Goal: Information Seeking & Learning: Learn about a topic

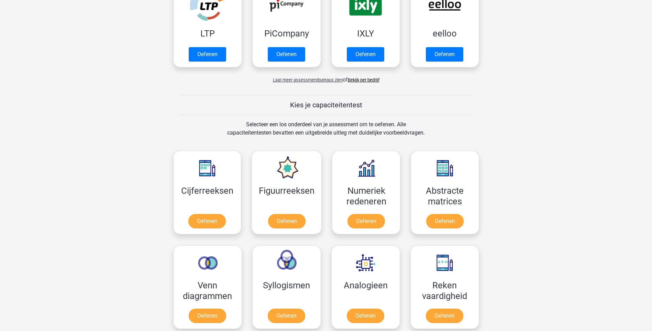
scroll to position [183, 0]
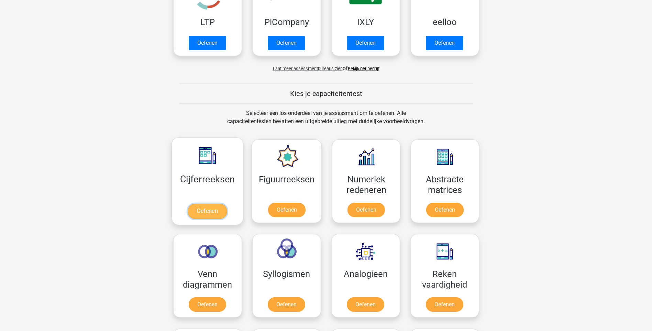
click at [209, 210] on link "Oefenen" at bounding box center [207, 211] width 39 height 15
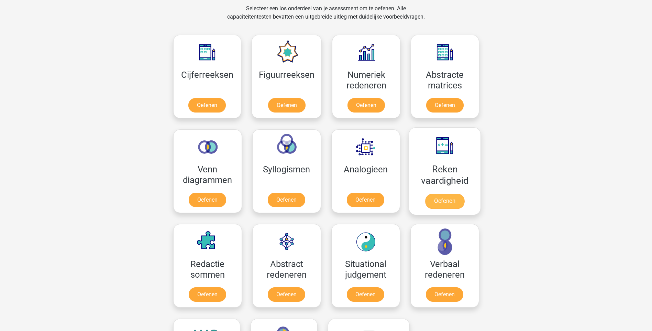
scroll to position [275, 0]
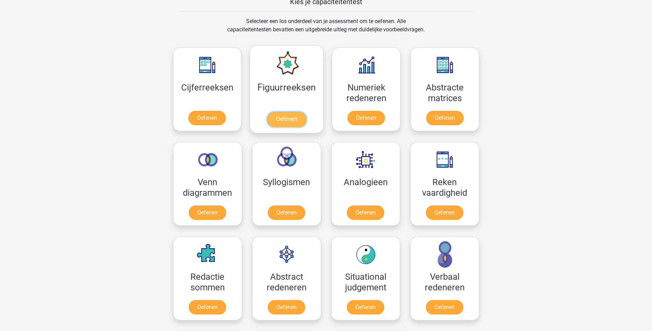
click at [291, 112] on link "Oefenen" at bounding box center [286, 119] width 39 height 15
click at [359, 112] on link "Oefenen" at bounding box center [366, 119] width 39 height 15
click at [446, 112] on link "Oefenen" at bounding box center [444, 119] width 39 height 15
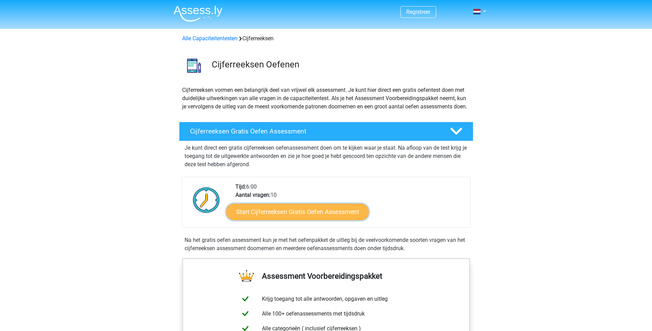
click at [287, 219] on link "Start Cijferreeksen Gratis Oefen Assessment" at bounding box center [297, 211] width 143 height 17
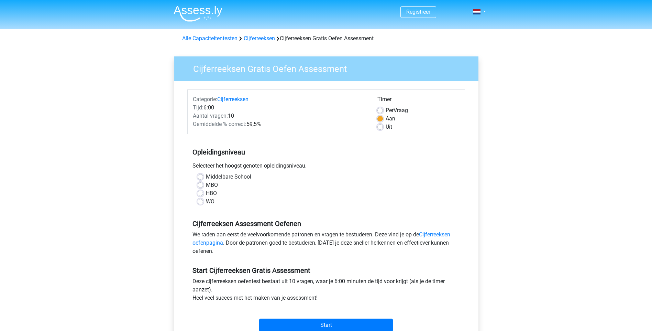
click at [206, 185] on label "MBO" at bounding box center [212, 185] width 12 height 8
click at [200, 185] on input "MBO" at bounding box center [201, 184] width 6 height 7
radio input "true"
click at [329, 323] on input "Start" at bounding box center [326, 324] width 134 height 13
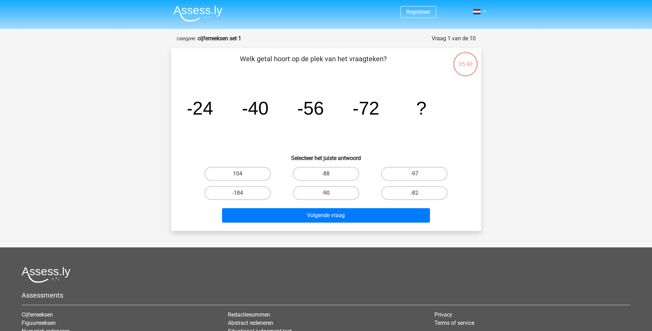
drag, startPoint x: 348, startPoint y: 171, endPoint x: 340, endPoint y: 204, distance: 33.6
click at [347, 175] on label "-88" at bounding box center [326, 174] width 66 height 14
click at [330, 175] on input "-88" at bounding box center [328, 176] width 4 height 4
radio input "true"
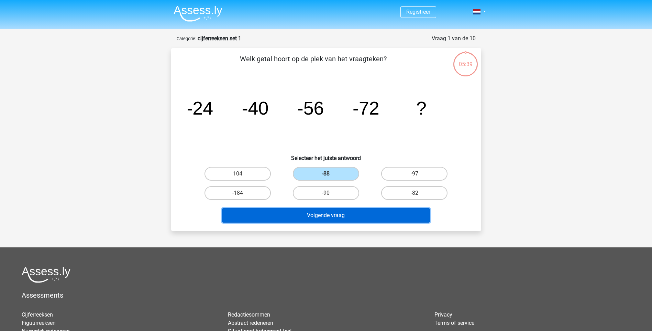
click at [340, 213] on button "Volgende vraag" at bounding box center [326, 215] width 208 height 14
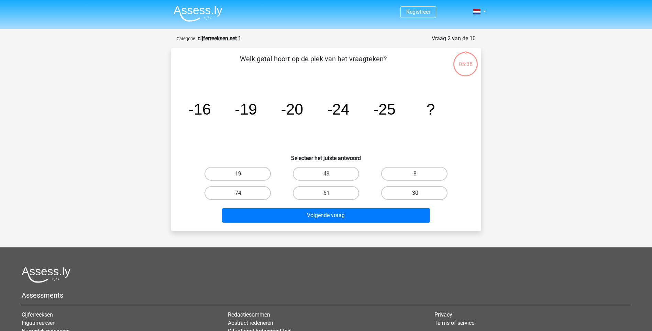
scroll to position [34, 0]
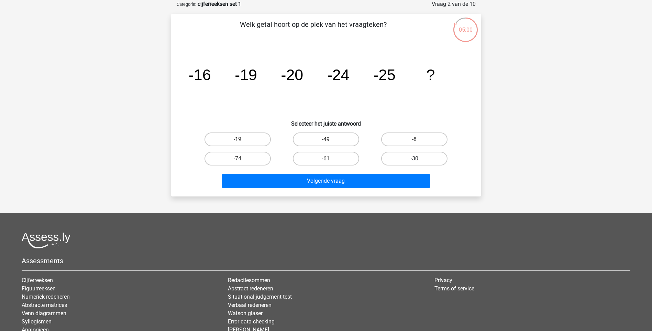
click at [403, 159] on label "-30" at bounding box center [414, 159] width 66 height 14
click at [415, 159] on input "-30" at bounding box center [417, 160] width 4 height 4
radio input "true"
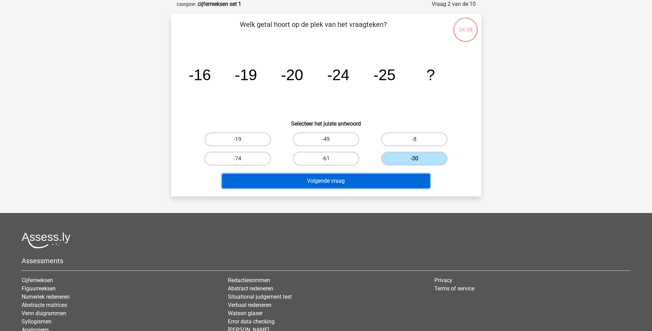
click at [342, 179] on button "Volgende vraag" at bounding box center [326, 181] width 208 height 14
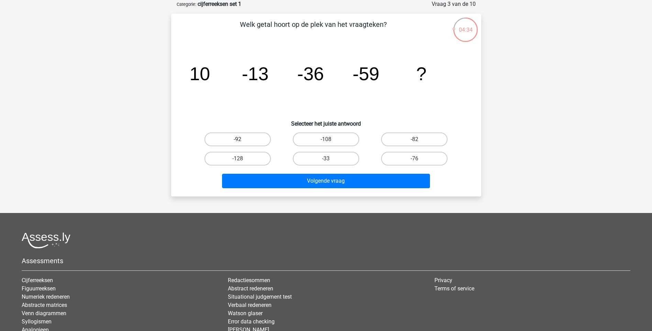
click at [244, 136] on label "-92" at bounding box center [238, 139] width 66 height 14
click at [242, 139] on input "-92" at bounding box center [240, 141] width 4 height 4
radio input "true"
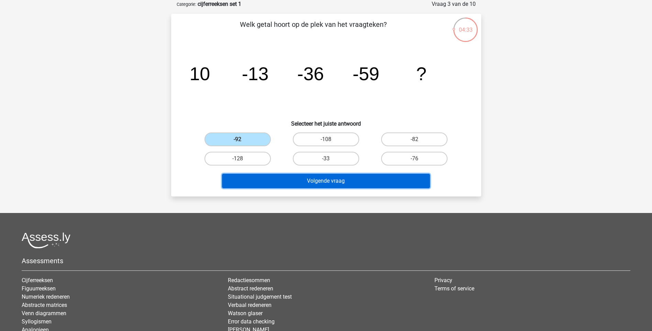
click at [316, 180] on button "Volgende vraag" at bounding box center [326, 181] width 208 height 14
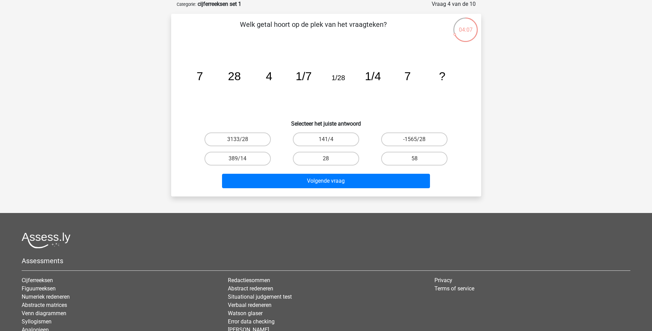
click at [415, 158] on input "58" at bounding box center [417, 160] width 4 height 4
radio input "true"
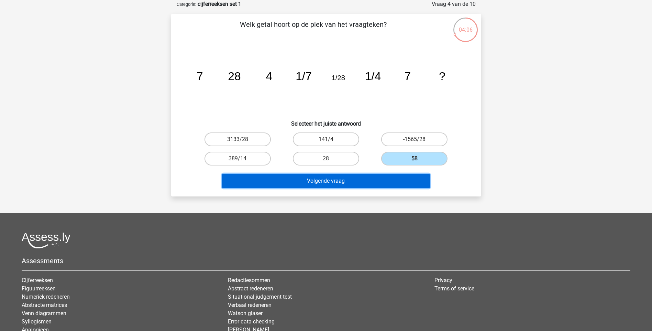
click at [344, 179] on button "Volgende vraag" at bounding box center [326, 181] width 208 height 14
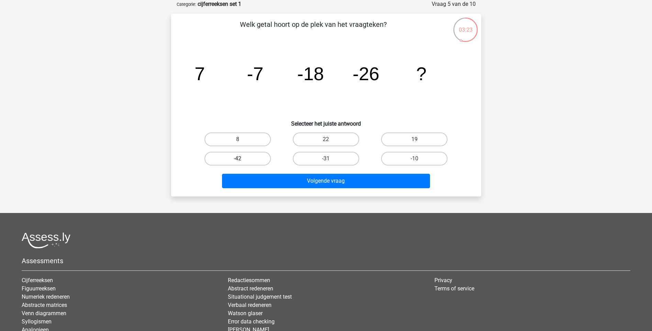
click at [256, 158] on label "-42" at bounding box center [238, 159] width 66 height 14
click at [242, 158] on input "-42" at bounding box center [240, 160] width 4 height 4
radio input "true"
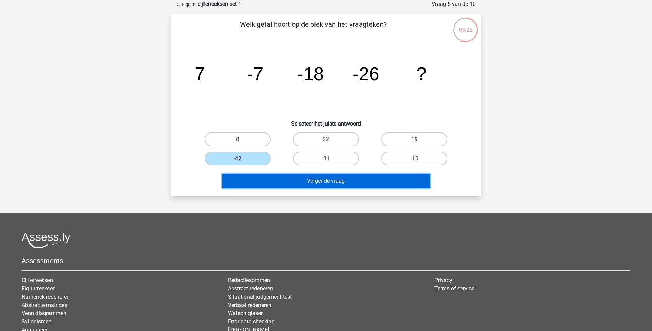
drag, startPoint x: 326, startPoint y: 181, endPoint x: 323, endPoint y: 177, distance: 4.9
click at [323, 177] on button "Volgende vraag" at bounding box center [326, 181] width 208 height 14
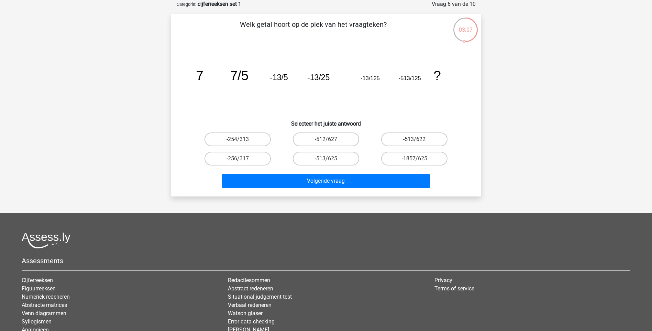
click at [329, 158] on input "-513/625" at bounding box center [328, 160] width 4 height 4
radio input "true"
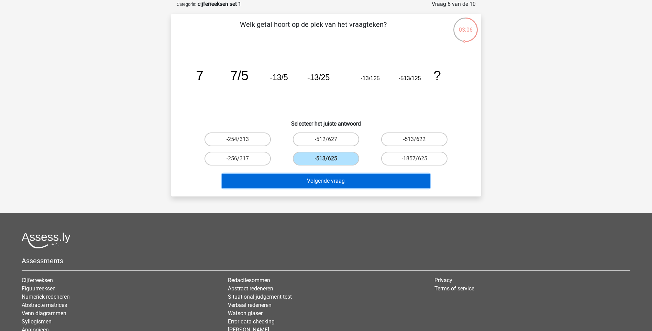
click at [328, 180] on button "Volgende vraag" at bounding box center [326, 181] width 208 height 14
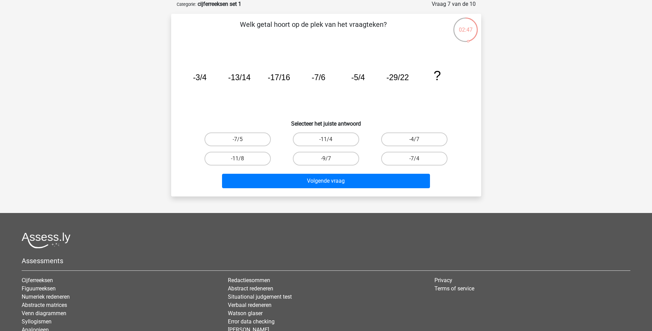
click at [327, 139] on input "-11/4" at bounding box center [328, 141] width 4 height 4
radio input "true"
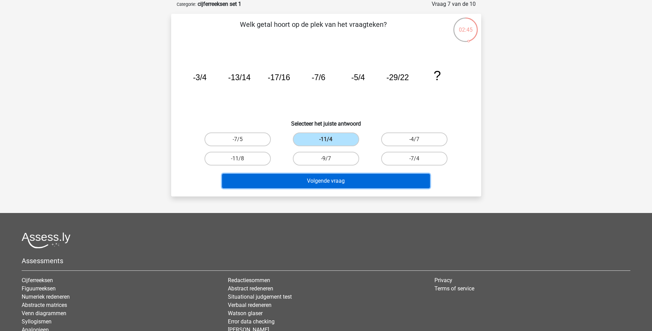
click at [332, 180] on button "Volgende vraag" at bounding box center [326, 181] width 208 height 14
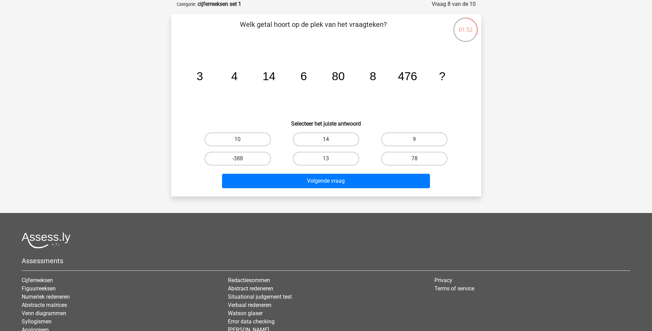
click at [324, 138] on label "14" at bounding box center [326, 139] width 66 height 14
click at [326, 139] on input "14" at bounding box center [328, 141] width 4 height 4
radio input "true"
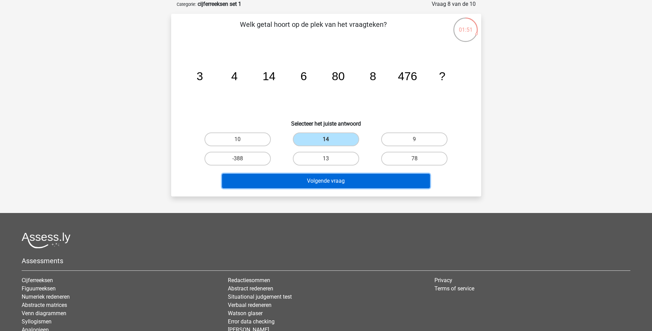
click at [331, 179] on button "Volgende vraag" at bounding box center [326, 181] width 208 height 14
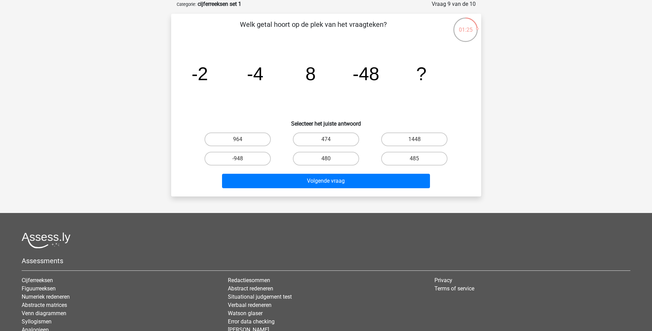
click at [326, 140] on input "474" at bounding box center [328, 141] width 4 height 4
radio input "true"
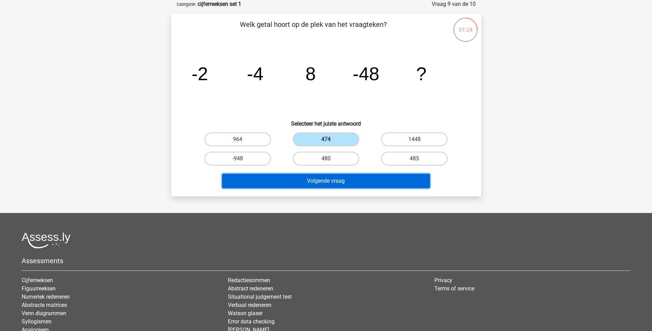
click at [334, 183] on button "Volgende vraag" at bounding box center [326, 181] width 208 height 14
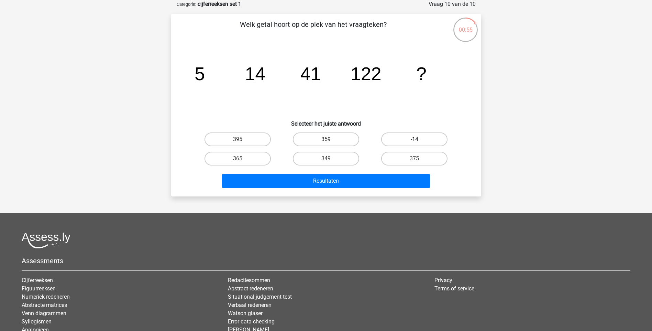
click at [400, 141] on label "-14" at bounding box center [414, 139] width 66 height 14
click at [415, 141] on input "-14" at bounding box center [417, 141] width 4 height 4
radio input "true"
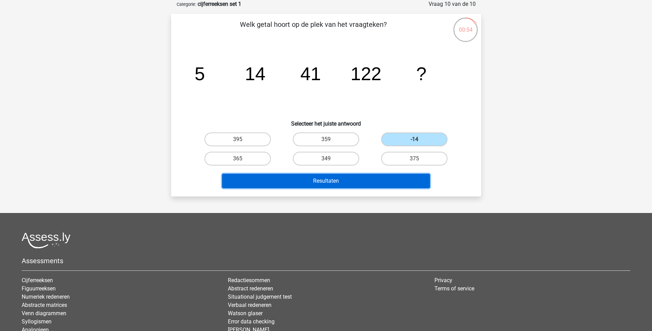
click at [357, 178] on button "Resultaten" at bounding box center [326, 181] width 208 height 14
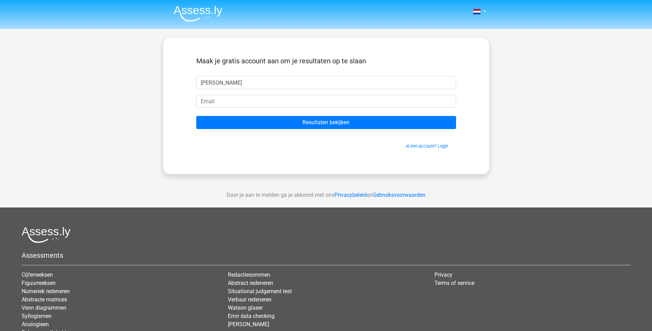
type input "[PERSON_NAME]"
click at [243, 101] on input "email" at bounding box center [326, 101] width 260 height 13
type input "[EMAIL_ADDRESS][DOMAIN_NAME]"
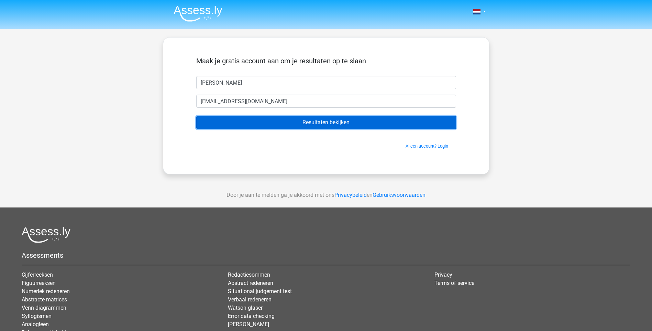
click at [316, 124] on input "Resultaten bekijken" at bounding box center [326, 122] width 260 height 13
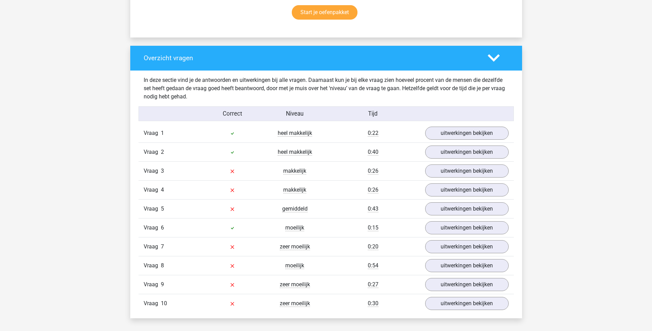
scroll to position [458, 0]
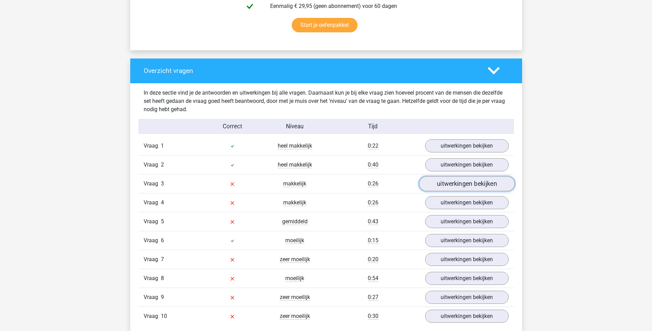
click at [447, 184] on link "uitwerkingen bekijken" at bounding box center [467, 183] width 96 height 15
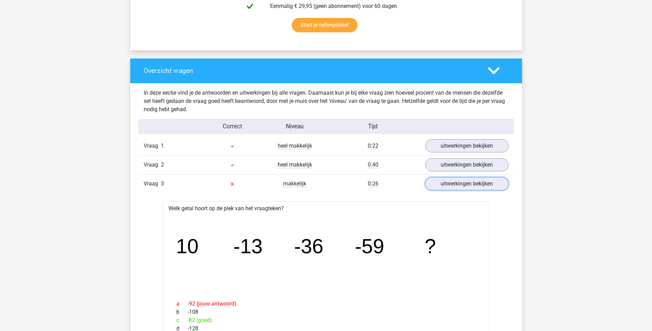
scroll to position [550, 0]
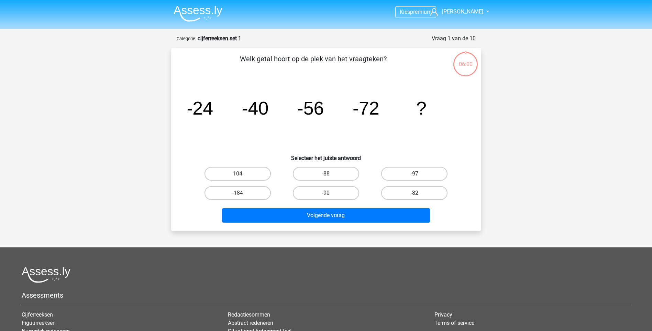
scroll to position [34, 0]
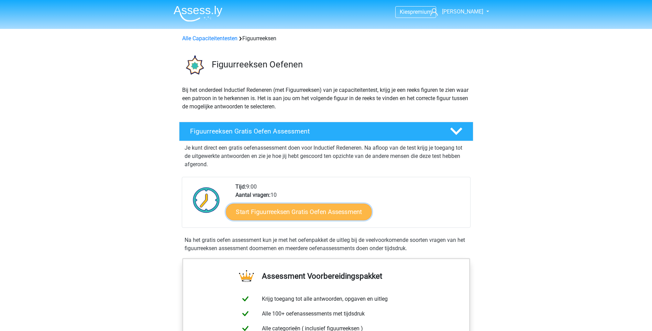
click at [299, 212] on link "Start Figuurreeksen Gratis Oefen Assessment" at bounding box center [299, 211] width 146 height 17
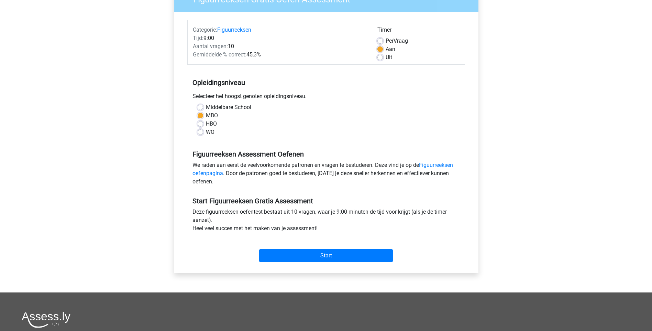
scroll to position [92, 0]
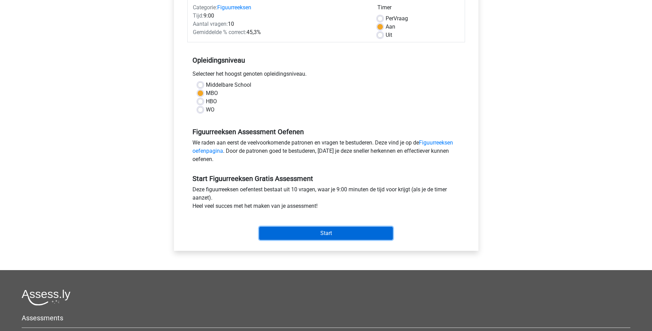
click at [326, 231] on input "Start" at bounding box center [326, 233] width 134 height 13
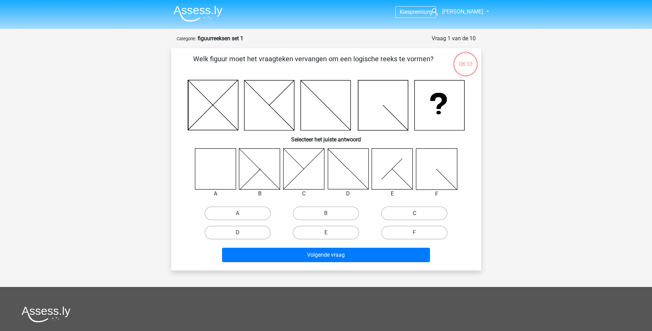
click at [395, 213] on label "C" at bounding box center [414, 213] width 66 height 14
click at [415, 213] on input "C" at bounding box center [417, 215] width 4 height 4
radio input "true"
click at [217, 163] on icon at bounding box center [215, 168] width 41 height 41
click at [247, 211] on label "A" at bounding box center [238, 213] width 66 height 14
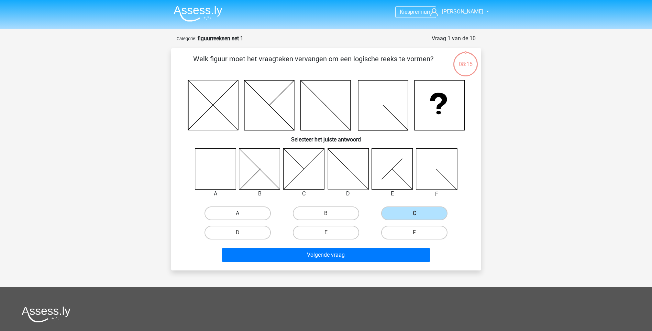
click at [242, 213] on input "A" at bounding box center [240, 215] width 4 height 4
radio input "true"
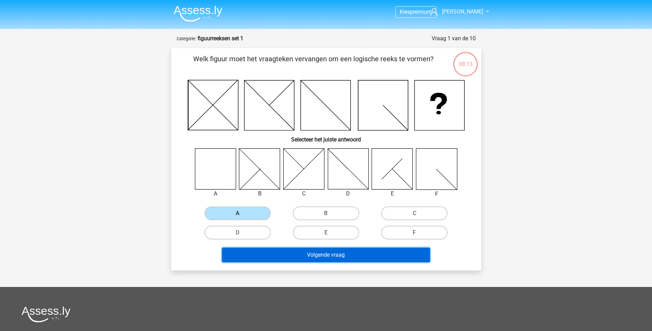
click at [322, 257] on button "Volgende vraag" at bounding box center [326, 255] width 208 height 14
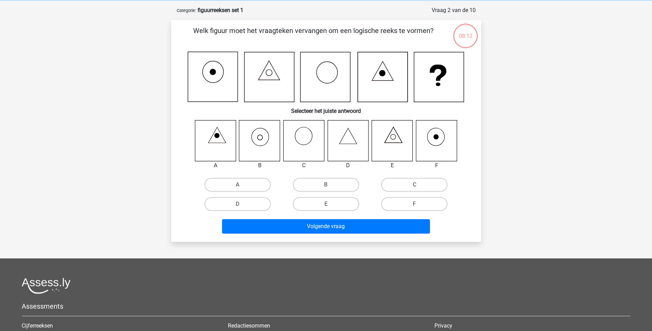
scroll to position [34, 0]
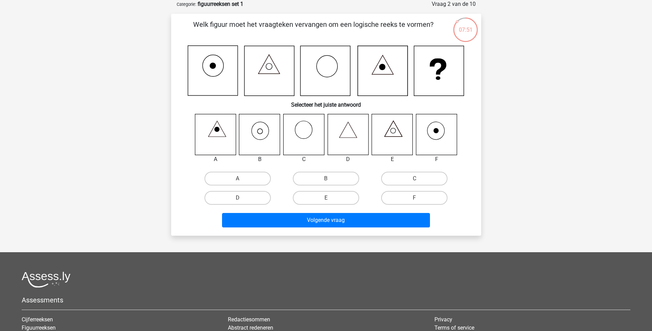
click at [261, 133] on icon at bounding box center [259, 134] width 41 height 41
click at [309, 178] on label "B" at bounding box center [326, 179] width 66 height 14
click at [326, 178] on input "B" at bounding box center [328, 180] width 4 height 4
radio input "true"
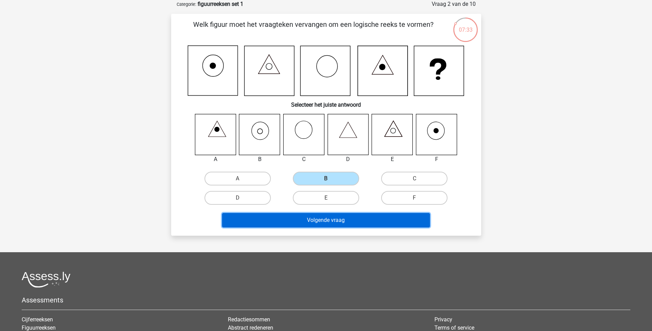
click at [332, 219] on button "Volgende vraag" at bounding box center [326, 220] width 208 height 14
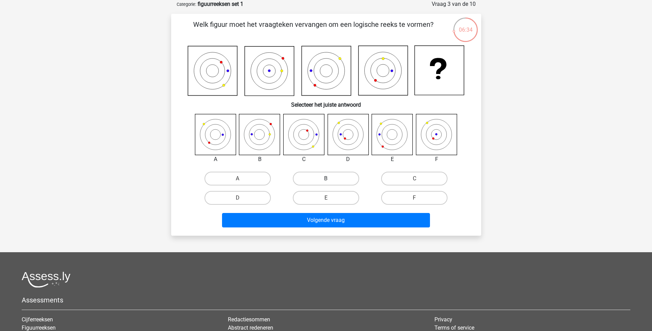
click at [312, 180] on label "B" at bounding box center [326, 179] width 66 height 14
click at [326, 180] on input "B" at bounding box center [328, 180] width 4 height 4
radio input "true"
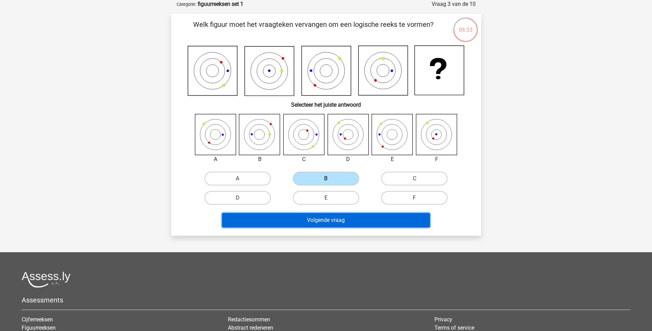
click at [320, 222] on button "Volgende vraag" at bounding box center [326, 220] width 208 height 14
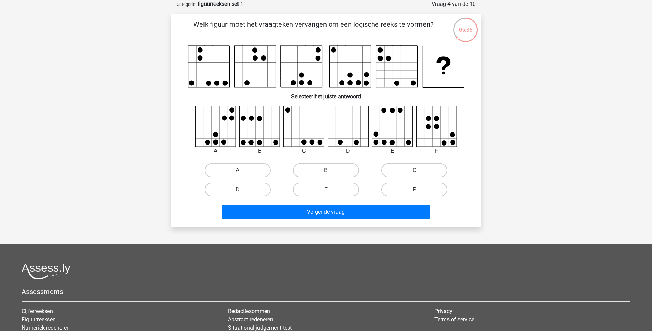
click at [239, 168] on label "A" at bounding box center [238, 170] width 66 height 14
click at [239, 170] on input "A" at bounding box center [240, 172] width 4 height 4
radio input "true"
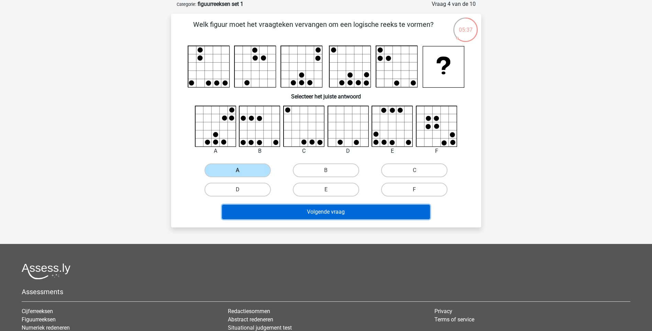
click at [309, 214] on button "Volgende vraag" at bounding box center [326, 212] width 208 height 14
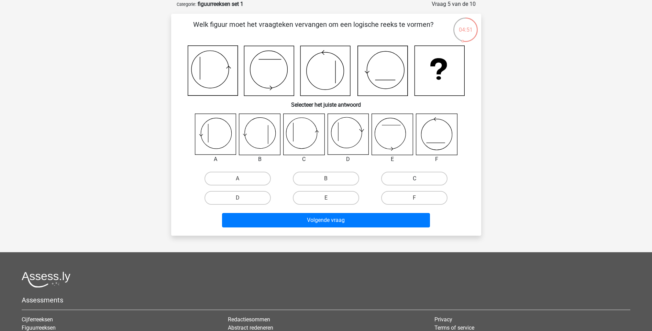
click at [401, 179] on label "C" at bounding box center [414, 179] width 66 height 14
click at [415, 179] on input "C" at bounding box center [417, 180] width 4 height 4
radio input "true"
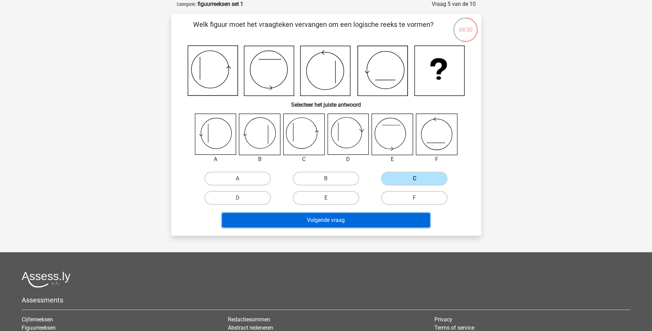
click at [328, 218] on button "Volgende vraag" at bounding box center [326, 220] width 208 height 14
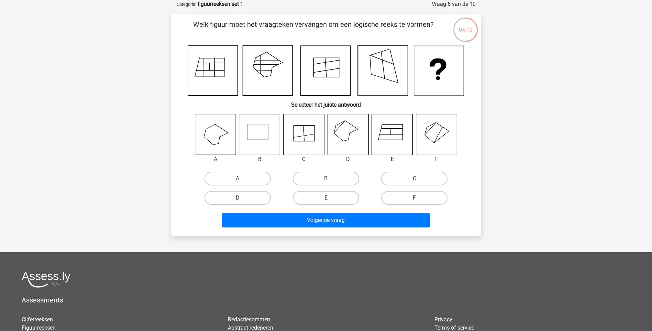
click at [346, 133] on icon at bounding box center [348, 134] width 41 height 41
click at [265, 198] on label "D" at bounding box center [238, 198] width 66 height 14
click at [242, 198] on input "D" at bounding box center [240, 200] width 4 height 4
radio input "true"
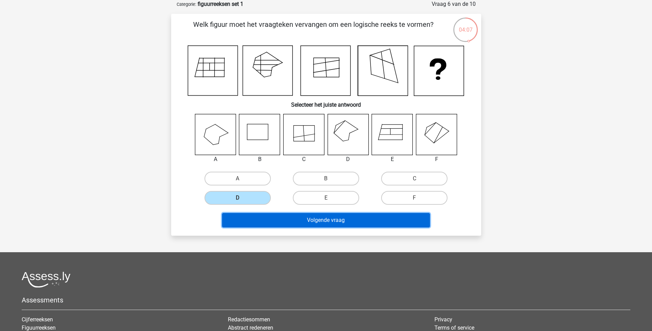
click at [294, 218] on button "Volgende vraag" at bounding box center [326, 220] width 208 height 14
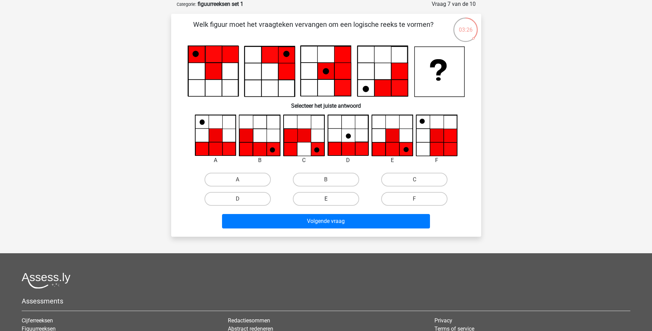
click at [343, 197] on label "E" at bounding box center [326, 199] width 66 height 14
click at [330, 199] on input "E" at bounding box center [328, 201] width 4 height 4
radio input "true"
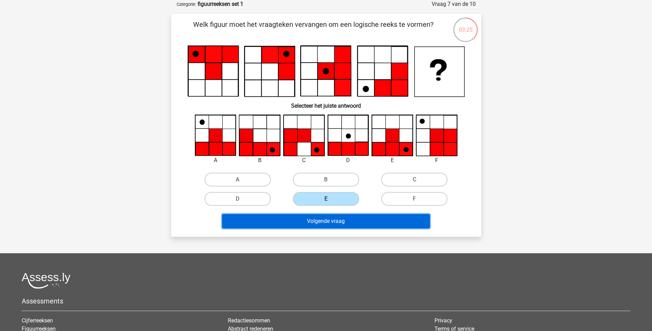
click at [337, 222] on button "Volgende vraag" at bounding box center [326, 221] width 208 height 14
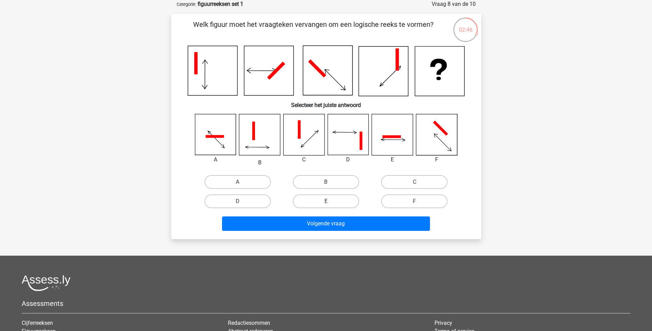
click at [344, 200] on label "E" at bounding box center [326, 201] width 66 height 14
click at [330, 201] on input "E" at bounding box center [328, 203] width 4 height 4
radio input "true"
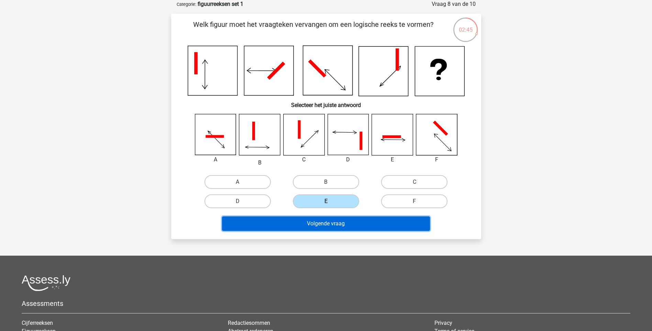
click at [337, 224] on button "Volgende vraag" at bounding box center [326, 223] width 208 height 14
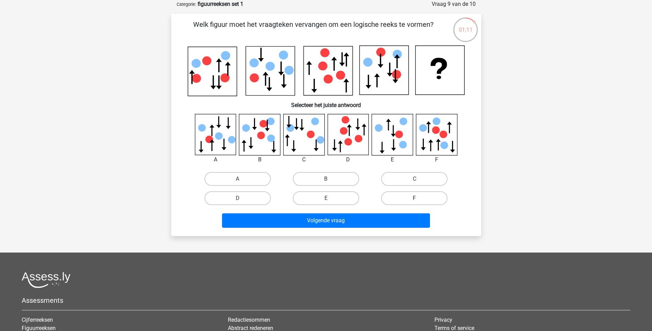
drag, startPoint x: 414, startPoint y: 195, endPoint x: 405, endPoint y: 200, distance: 10.2
click at [414, 196] on label "F" at bounding box center [414, 198] width 66 height 14
click at [415, 198] on input "F" at bounding box center [417, 200] width 4 height 4
radio input "true"
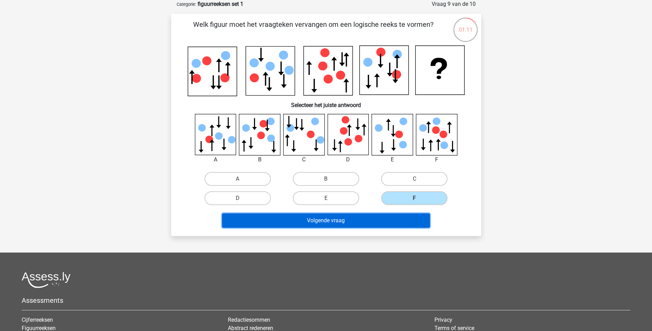
click at [343, 218] on button "Volgende vraag" at bounding box center [326, 220] width 208 height 14
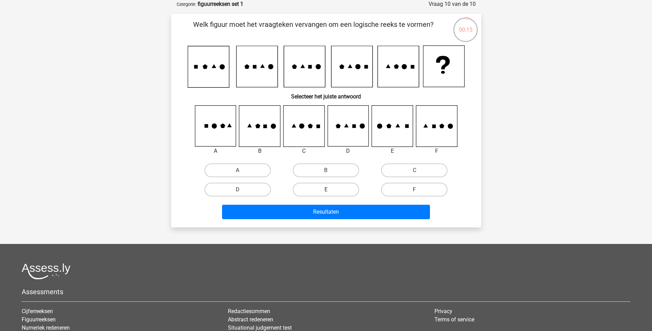
click at [340, 187] on label "E" at bounding box center [326, 190] width 66 height 14
click at [330, 189] on input "E" at bounding box center [328, 191] width 4 height 4
radio input "true"
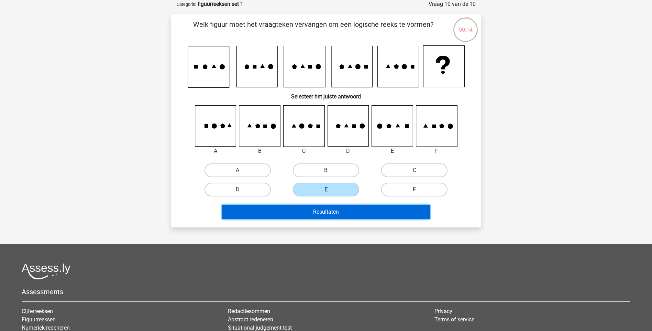
click at [345, 212] on button "Resultaten" at bounding box center [326, 212] width 208 height 14
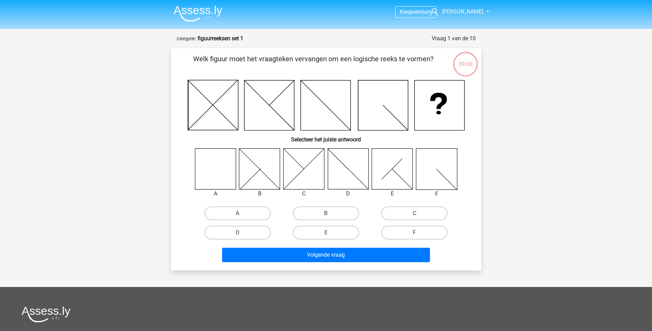
scroll to position [34, 0]
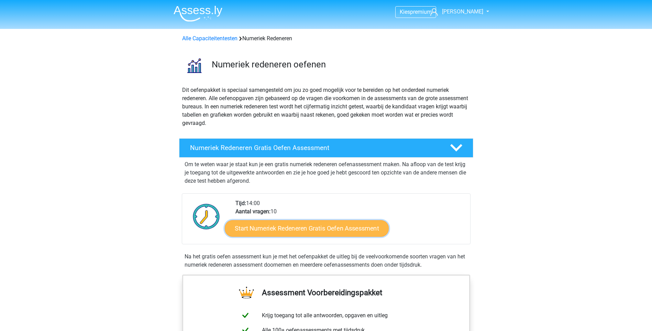
click at [303, 227] on link "Start Numeriek Redeneren Gratis Oefen Assessment" at bounding box center [307, 228] width 164 height 17
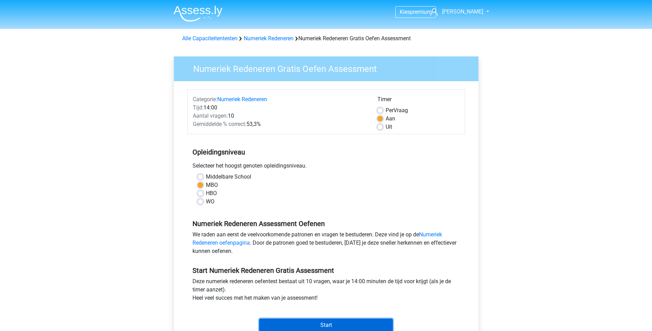
click at [309, 330] on input "Start" at bounding box center [326, 324] width 134 height 13
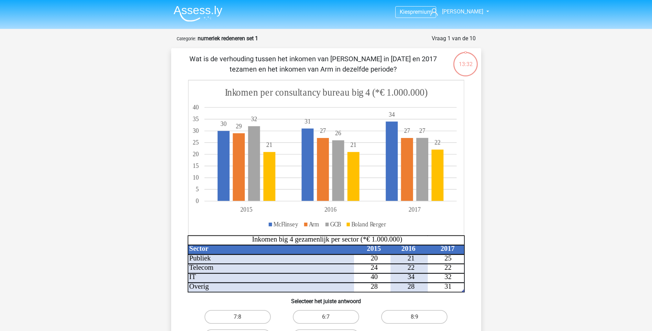
scroll to position [92, 0]
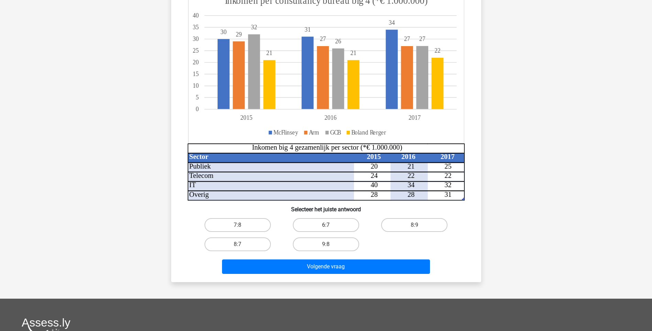
click at [339, 228] on label "6:7" at bounding box center [326, 225] width 66 height 14
click at [330, 228] on input "6:7" at bounding box center [328, 227] width 4 height 4
radio input "true"
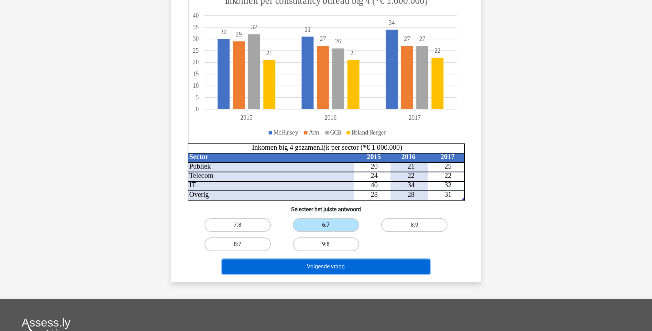
click at [337, 265] on button "Volgende vraag" at bounding box center [326, 266] width 208 height 14
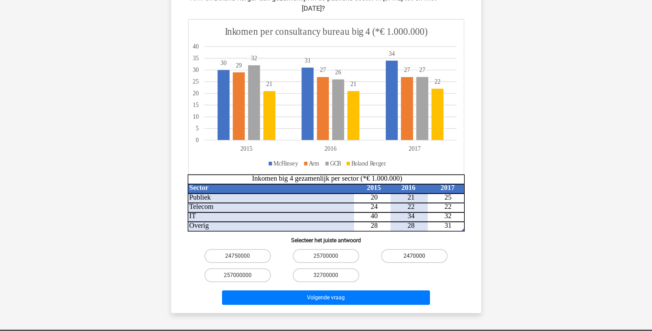
click at [410, 249] on label "2470000" at bounding box center [414, 256] width 66 height 14
click at [415, 256] on input "2470000" at bounding box center [417, 258] width 4 height 4
radio input "true"
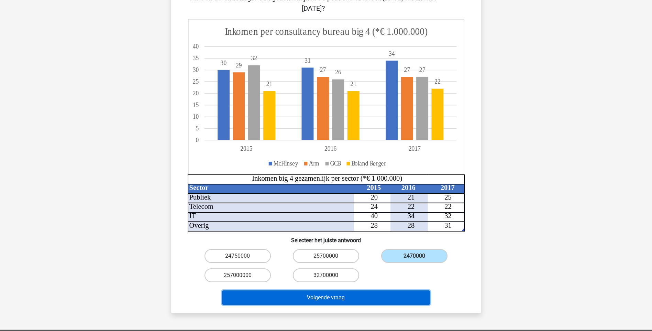
click at [368, 290] on button "Volgende vraag" at bounding box center [326, 297] width 208 height 14
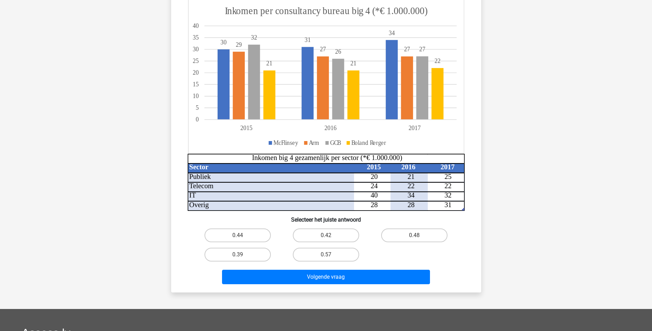
scroll to position [34, 0]
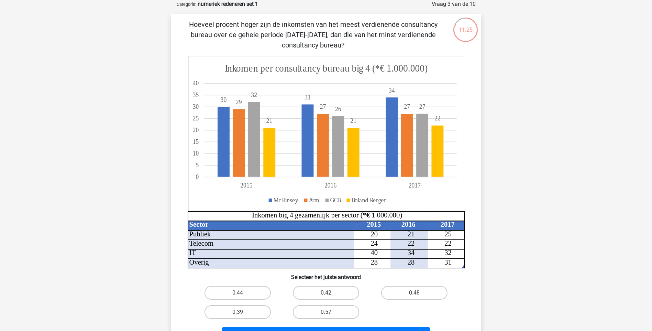
click at [343, 291] on label "0.42" at bounding box center [326, 293] width 66 height 14
click at [330, 293] on input "0.42" at bounding box center [328, 295] width 4 height 4
radio input "true"
click at [344, 328] on button "Volgende vraag" at bounding box center [326, 334] width 208 height 14
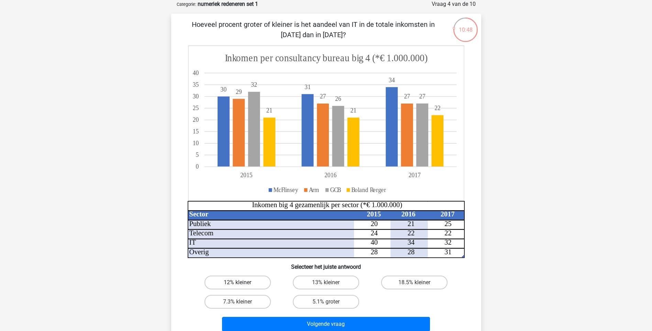
click at [248, 281] on label "12% kleiner" at bounding box center [238, 282] width 66 height 14
click at [242, 282] on input "12% kleiner" at bounding box center [240, 284] width 4 height 4
radio input "true"
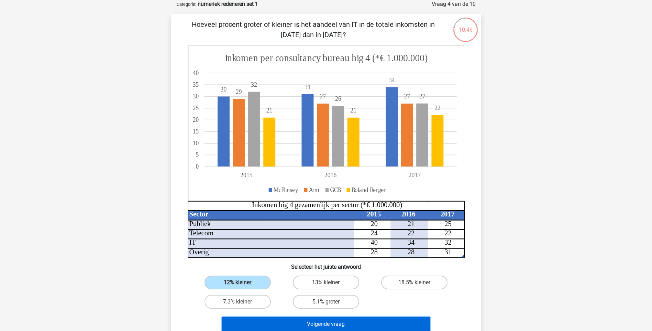
click at [317, 326] on button "Volgende vraag" at bounding box center [326, 324] width 208 height 14
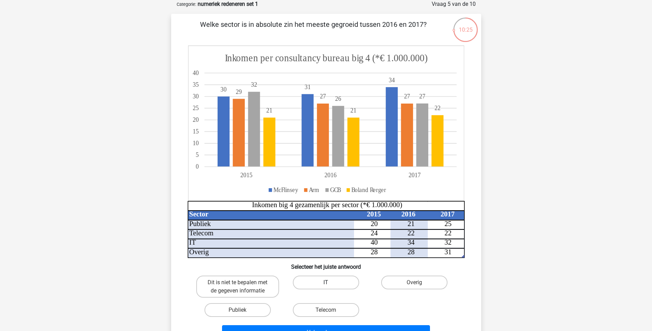
click at [342, 279] on label "IT" at bounding box center [326, 282] width 66 height 14
click at [330, 282] on input "IT" at bounding box center [328, 284] width 4 height 4
radio input "true"
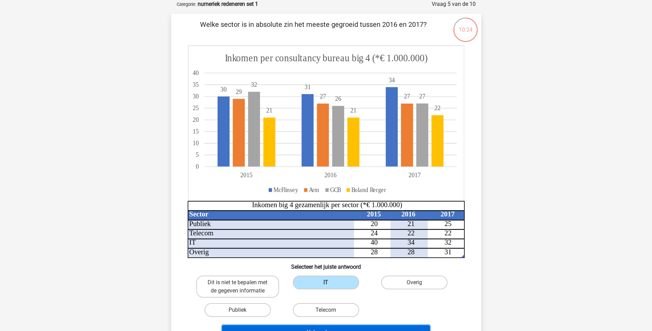
click at [351, 326] on button "Volgende vraag" at bounding box center [326, 332] width 208 height 14
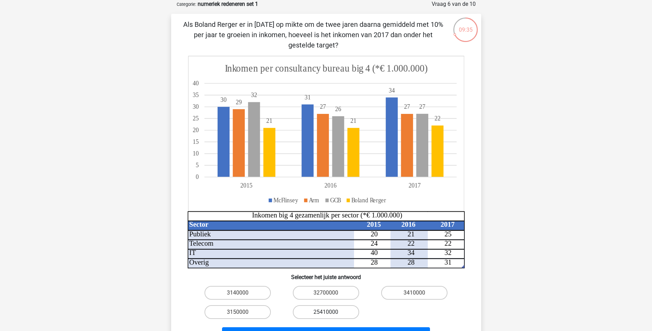
click at [324, 314] on label "25410000" at bounding box center [326, 312] width 66 height 14
click at [326, 314] on input "25410000" at bounding box center [328, 314] width 4 height 4
radio input "true"
click at [329, 328] on button "Volgende vraag" at bounding box center [326, 334] width 208 height 14
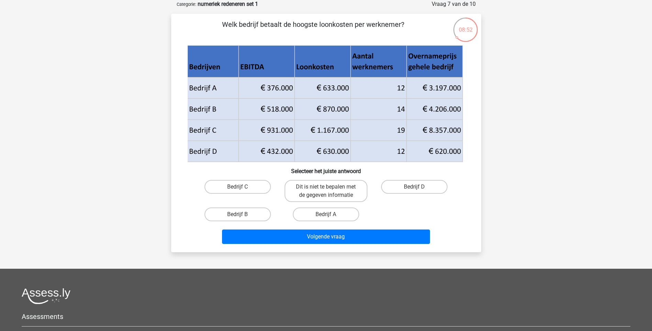
click at [335, 151] on icon at bounding box center [324, 141] width 275 height 42
click at [397, 185] on label "Bedrijf D" at bounding box center [414, 187] width 66 height 14
click at [415, 187] on input "Bedrijf D" at bounding box center [417, 189] width 4 height 4
radio input "true"
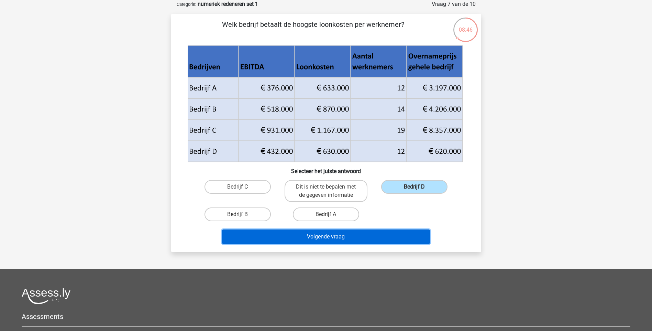
click at [364, 238] on button "Volgende vraag" at bounding box center [326, 236] width 208 height 14
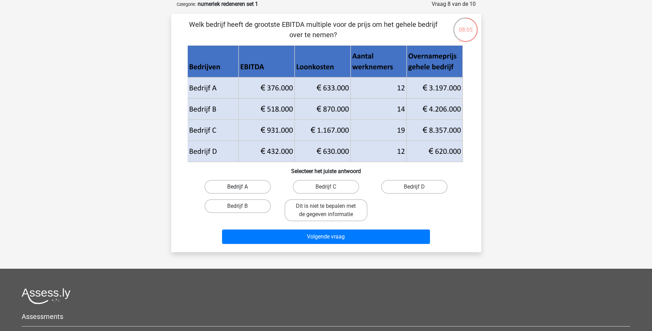
click at [251, 184] on label "Bedrijf A" at bounding box center [238, 187] width 66 height 14
click at [242, 187] on input "Bedrijf A" at bounding box center [240, 189] width 4 height 4
radio input "true"
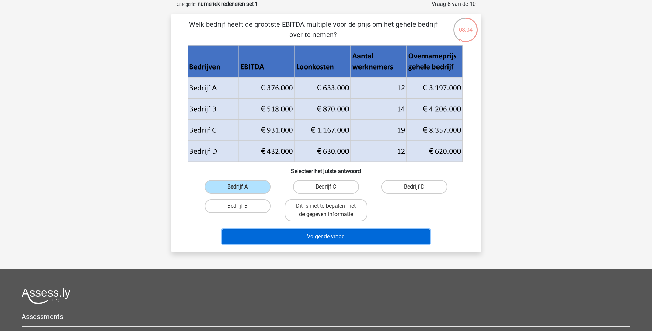
click at [305, 236] on button "Volgende vraag" at bounding box center [326, 236] width 208 height 14
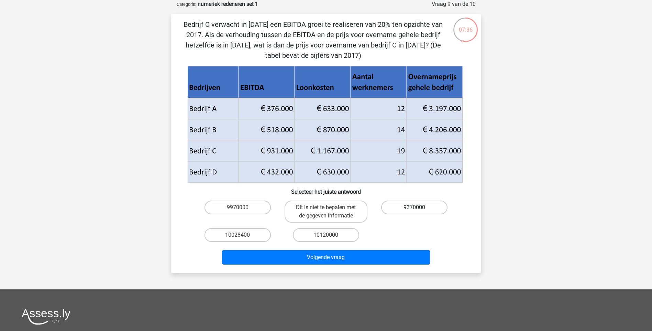
click at [405, 207] on label "9370000" at bounding box center [414, 207] width 66 height 14
click at [415, 207] on input "9370000" at bounding box center [417, 209] width 4 height 4
radio input "true"
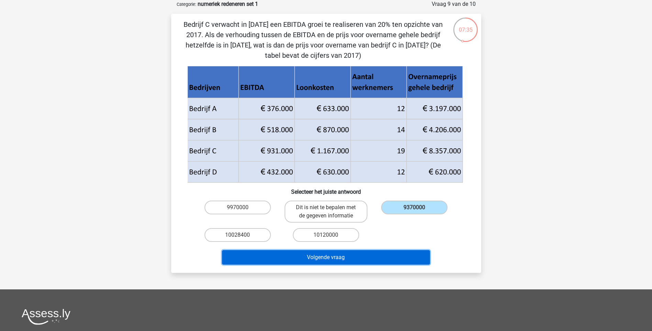
click at [369, 255] on button "Volgende vraag" at bounding box center [326, 257] width 208 height 14
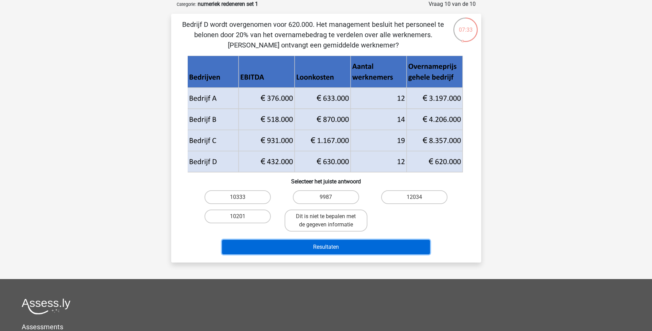
click at [323, 248] on button "Resultaten" at bounding box center [326, 247] width 208 height 14
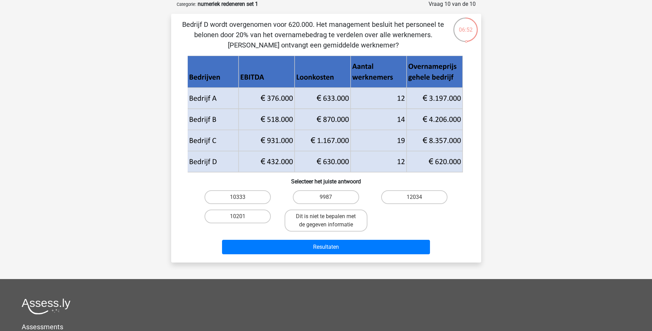
click at [274, 206] on div "10333" at bounding box center [238, 196] width 88 height 19
click at [343, 197] on label "9987" at bounding box center [326, 197] width 66 height 14
click at [330, 197] on input "9987" at bounding box center [328, 199] width 4 height 4
radio input "true"
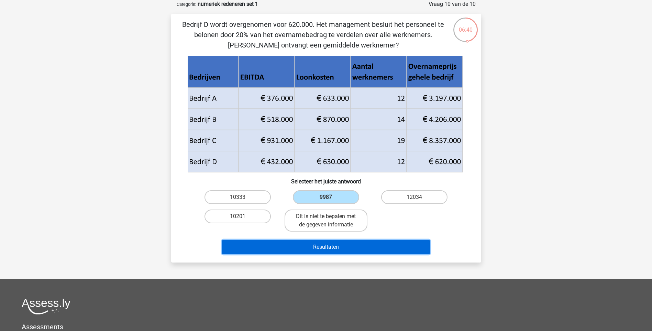
click at [348, 246] on button "Resultaten" at bounding box center [326, 247] width 208 height 14
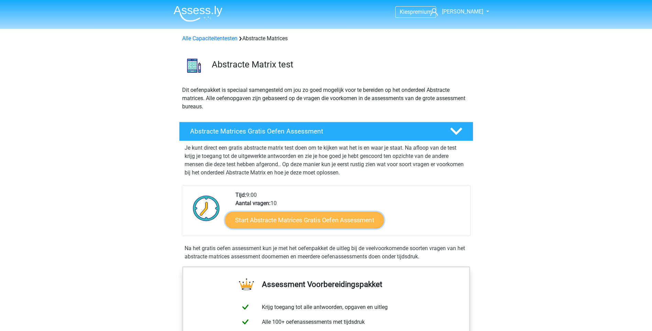
click at [310, 220] on link "Start Abstracte Matrices Gratis Oefen Assessment" at bounding box center [304, 219] width 159 height 17
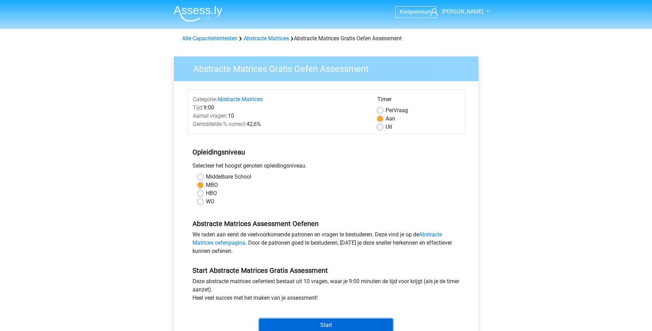
click at [309, 324] on input "Start" at bounding box center [326, 324] width 134 height 13
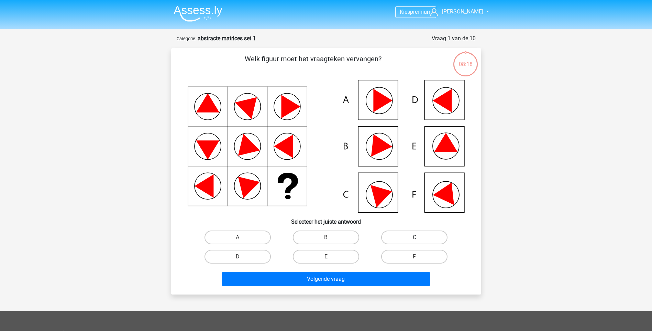
click at [407, 238] on label "C" at bounding box center [414, 237] width 66 height 14
click at [415, 238] on input "C" at bounding box center [417, 239] width 4 height 4
radio input "true"
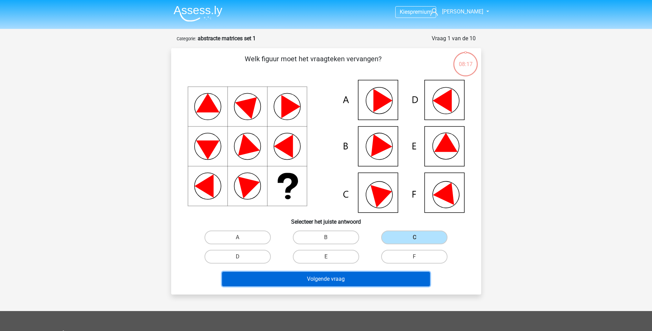
click at [361, 278] on button "Volgende vraag" at bounding box center [326, 279] width 208 height 14
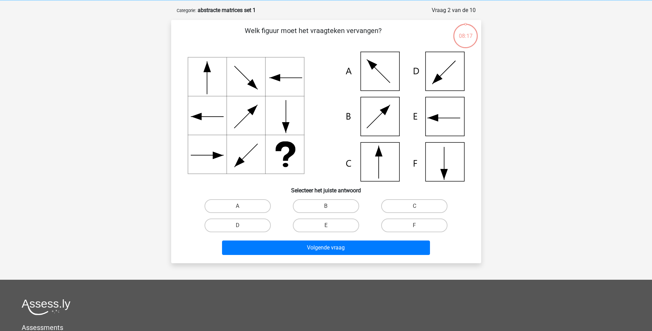
scroll to position [34, 0]
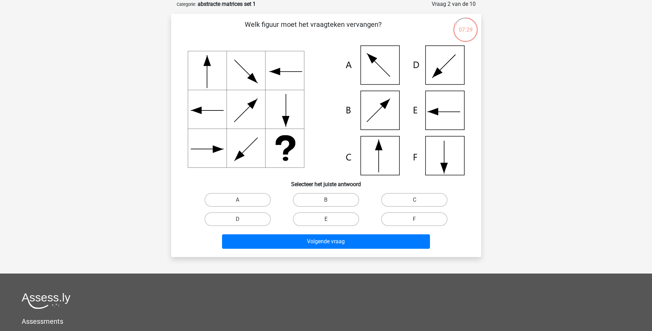
click at [381, 157] on icon at bounding box center [326, 110] width 277 height 130
click at [405, 198] on label "C" at bounding box center [414, 200] width 66 height 14
click at [415, 200] on input "C" at bounding box center [417, 202] width 4 height 4
radio input "true"
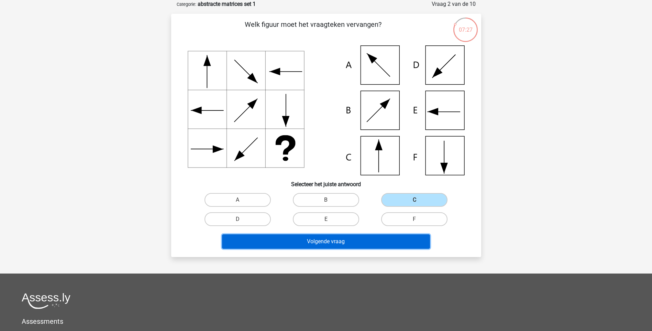
click at [362, 243] on button "Volgende vraag" at bounding box center [326, 241] width 208 height 14
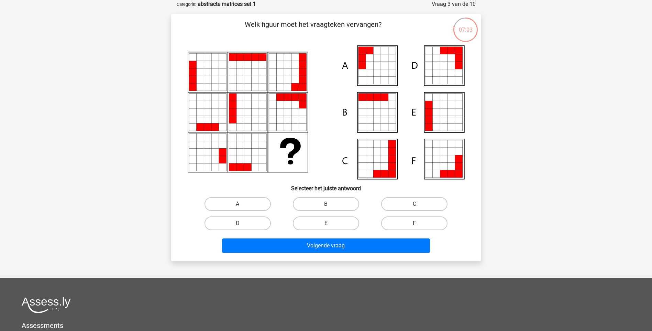
click at [414, 226] on label "F" at bounding box center [414, 223] width 66 height 14
click at [415, 226] on input "F" at bounding box center [417, 225] width 4 height 4
radio input "true"
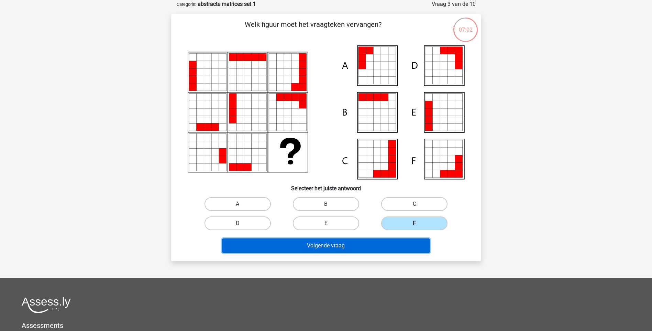
click at [384, 247] on button "Volgende vraag" at bounding box center [326, 245] width 208 height 14
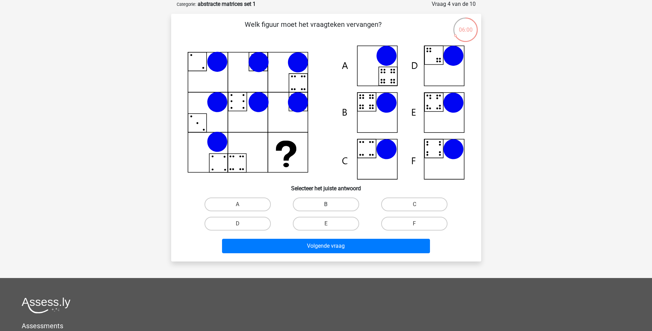
click at [345, 202] on label "B" at bounding box center [326, 204] width 66 height 14
click at [330, 204] on input "B" at bounding box center [328, 206] width 4 height 4
radio input "true"
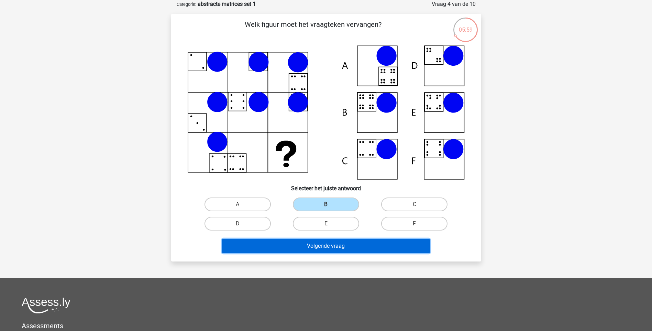
click at [338, 244] on button "Volgende vraag" at bounding box center [326, 246] width 208 height 14
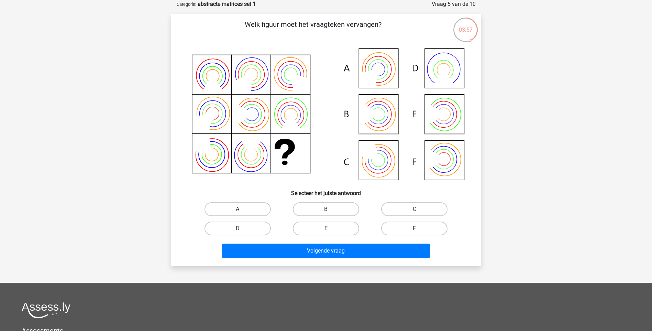
click at [256, 205] on label "A" at bounding box center [238, 209] width 66 height 14
click at [242, 209] on input "A" at bounding box center [240, 211] width 4 height 4
radio input "true"
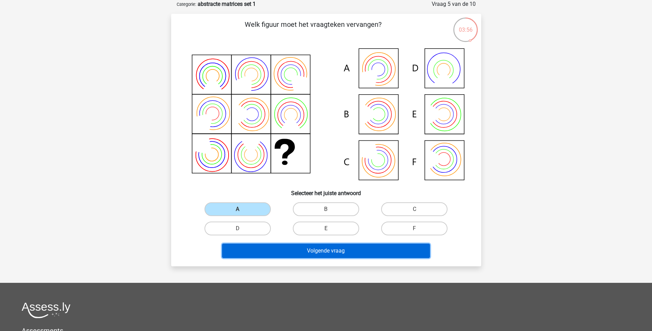
click at [316, 252] on button "Volgende vraag" at bounding box center [326, 250] width 208 height 14
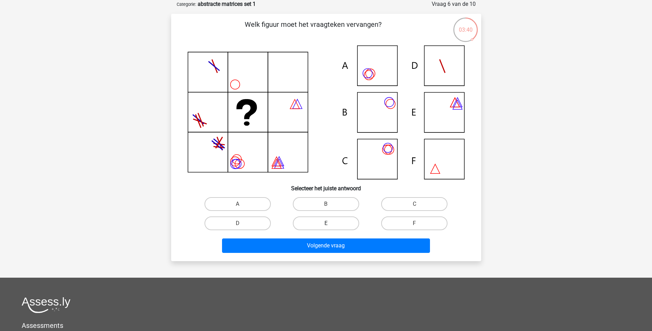
click at [338, 220] on label "E" at bounding box center [326, 223] width 66 height 14
click at [330, 223] on input "E" at bounding box center [328, 225] width 4 height 4
radio input "true"
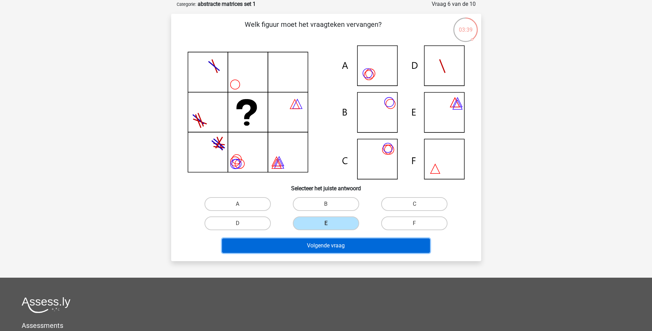
click at [327, 245] on button "Volgende vraag" at bounding box center [326, 245] width 208 height 14
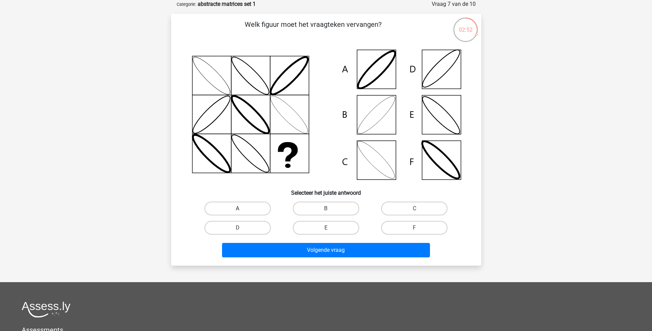
click at [252, 205] on label "A" at bounding box center [238, 208] width 66 height 14
click at [242, 208] on input "A" at bounding box center [240, 210] width 4 height 4
radio input "true"
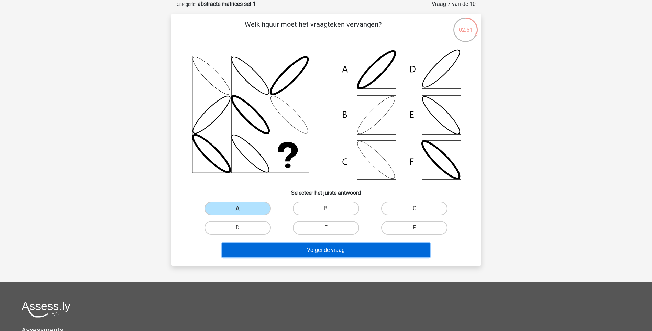
click at [315, 249] on button "Volgende vraag" at bounding box center [326, 250] width 208 height 14
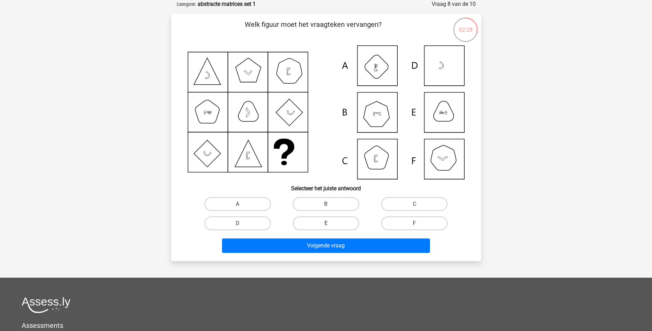
click at [337, 224] on label "E" at bounding box center [326, 223] width 66 height 14
click at [330, 224] on input "E" at bounding box center [328, 225] width 4 height 4
radio input "true"
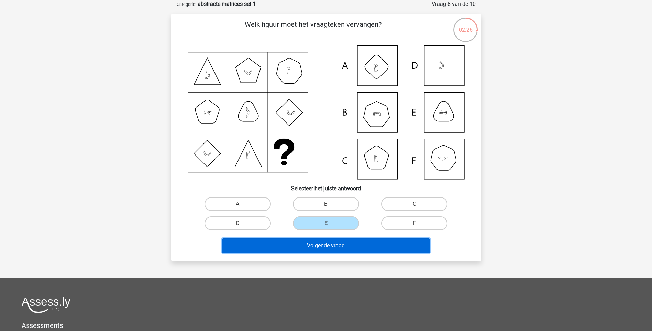
click at [335, 245] on button "Volgende vraag" at bounding box center [326, 245] width 208 height 14
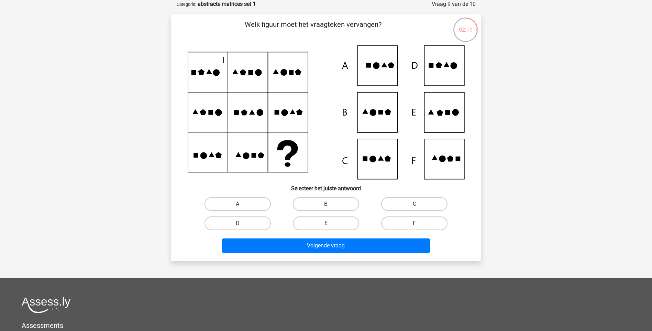
click at [334, 223] on label "E" at bounding box center [326, 223] width 66 height 14
click at [330, 223] on input "E" at bounding box center [328, 225] width 4 height 4
radio input "true"
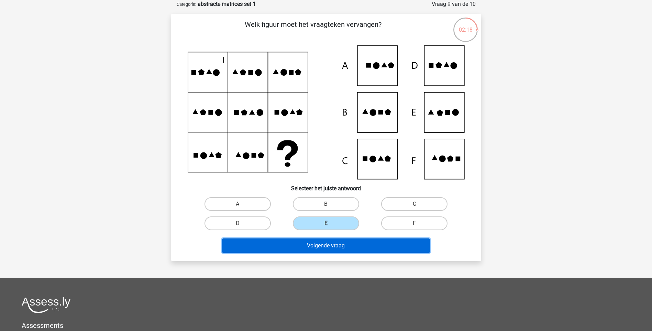
click at [329, 245] on button "Volgende vraag" at bounding box center [326, 245] width 208 height 14
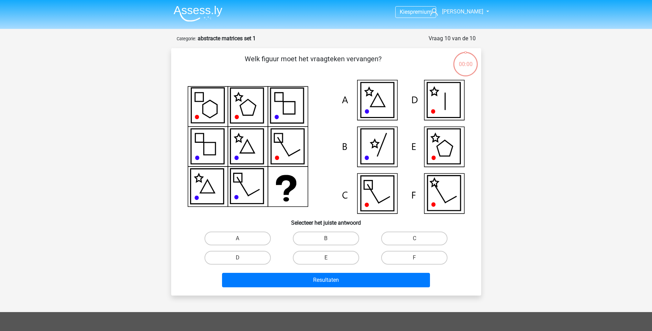
scroll to position [34, 0]
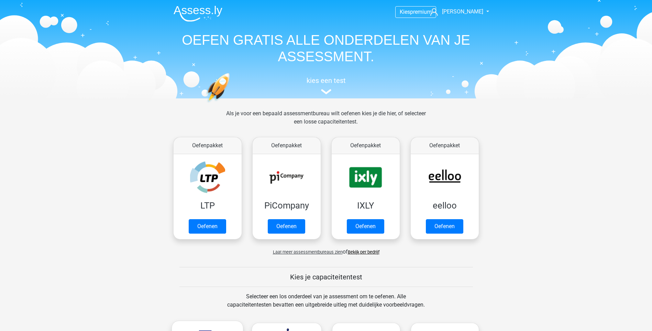
scroll to position [275, 0]
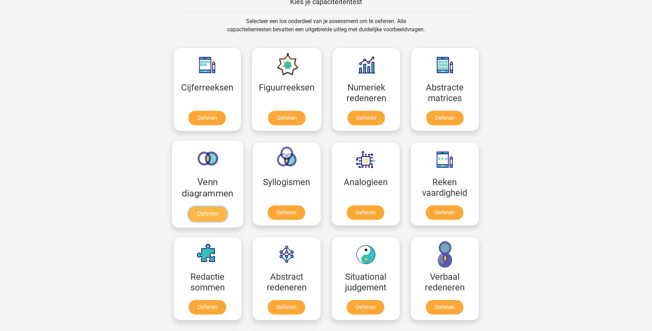
click at [209, 206] on link "Oefenen" at bounding box center [207, 213] width 39 height 15
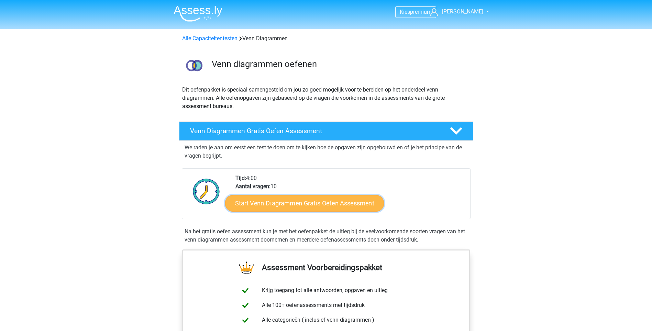
click at [261, 201] on link "Start Venn Diagrammen Gratis Oefen Assessment" at bounding box center [304, 203] width 159 height 17
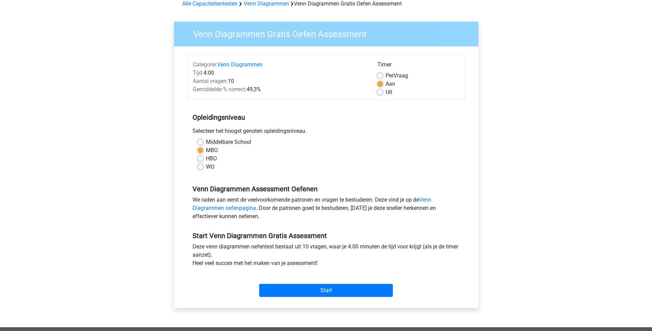
scroll to position [92, 0]
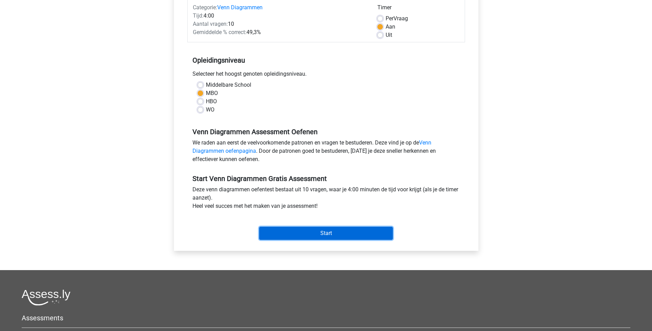
click at [328, 235] on input "Start" at bounding box center [326, 233] width 134 height 13
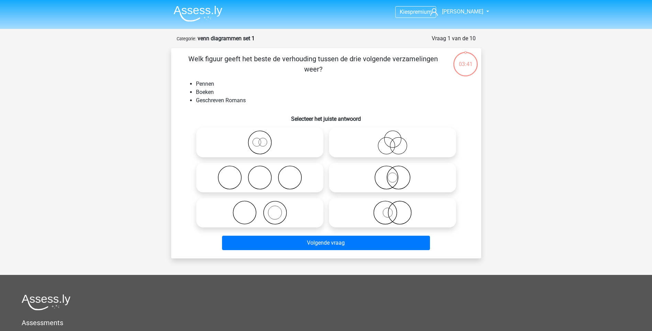
click at [371, 140] on icon at bounding box center [393, 142] width 122 height 24
click at [393, 139] on input "radio" at bounding box center [395, 136] width 4 height 4
radio input "true"
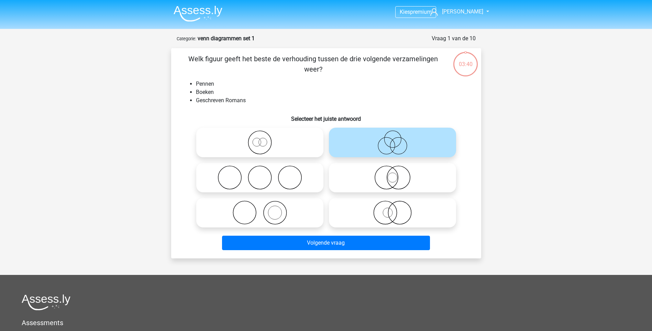
click at [362, 168] on icon at bounding box center [393, 177] width 122 height 24
click at [393, 169] on input "radio" at bounding box center [395, 171] width 4 height 4
radio input "true"
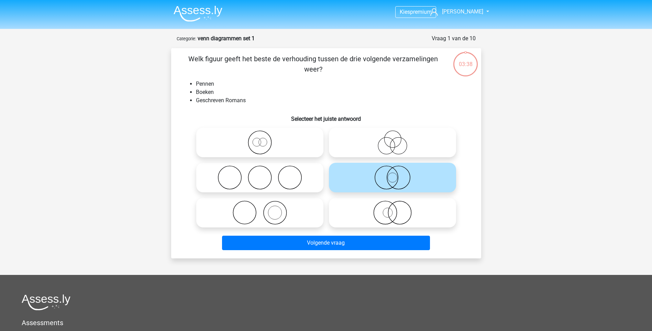
click at [359, 211] on icon at bounding box center [393, 212] width 122 height 24
click at [393, 209] on input "radio" at bounding box center [395, 207] width 4 height 4
radio input "true"
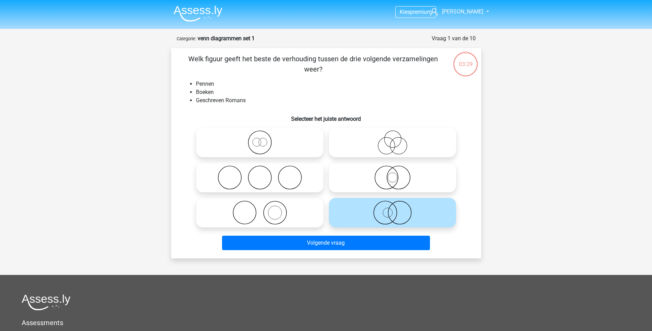
click at [259, 175] on icon at bounding box center [260, 177] width 122 height 24
click at [260, 174] on input "radio" at bounding box center [262, 171] width 4 height 4
radio input "true"
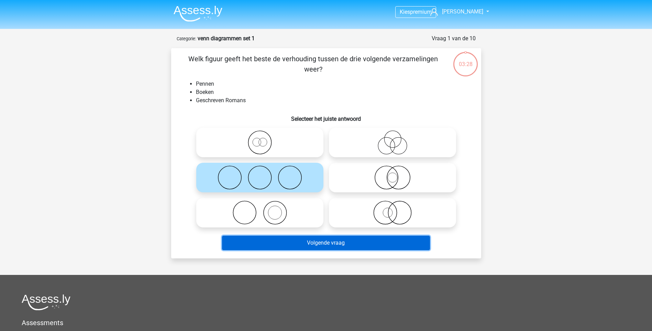
click at [308, 242] on button "Volgende vraag" at bounding box center [326, 242] width 208 height 14
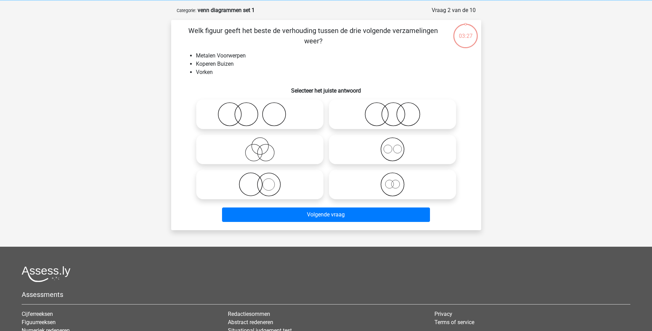
scroll to position [34, 0]
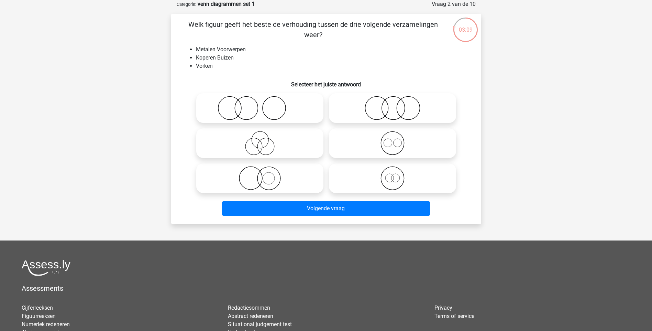
click at [214, 58] on li "Koperen Buizen" at bounding box center [333, 58] width 274 height 8
click at [386, 143] on icon at bounding box center [393, 143] width 122 height 24
click at [393, 140] on input "radio" at bounding box center [395, 137] width 4 height 4
radio input "true"
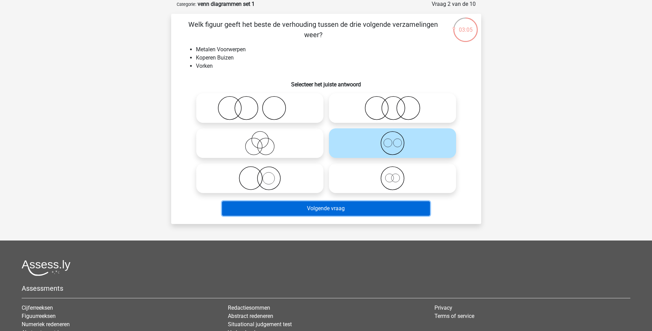
click at [364, 206] on button "Volgende vraag" at bounding box center [326, 208] width 208 height 14
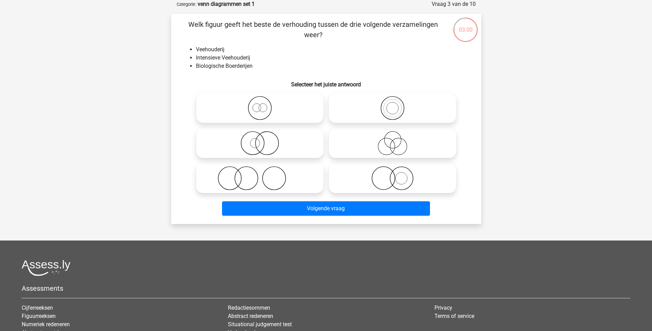
click at [390, 103] on icon at bounding box center [393, 108] width 122 height 24
click at [393, 103] on input "radio" at bounding box center [395, 102] width 4 height 4
radio input "true"
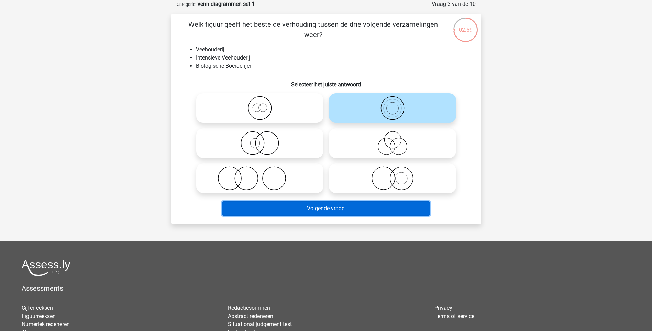
click at [339, 207] on button "Volgende vraag" at bounding box center [326, 208] width 208 height 14
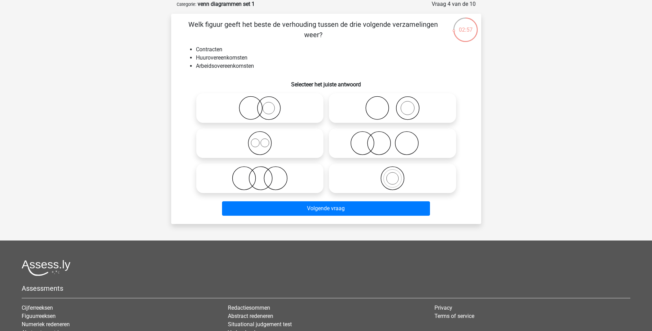
click at [262, 176] on icon at bounding box center [260, 178] width 122 height 24
click at [262, 175] on input "radio" at bounding box center [262, 172] width 4 height 4
radio input "true"
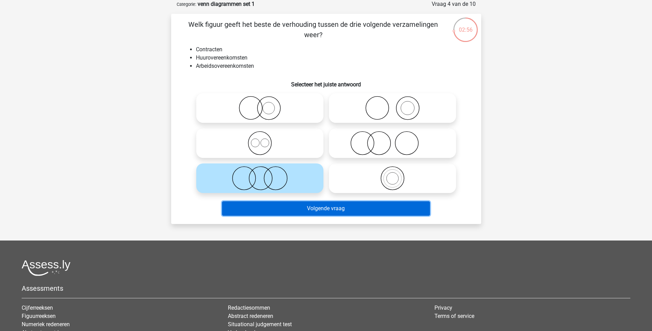
click at [313, 205] on button "Volgende vraag" at bounding box center [326, 208] width 208 height 14
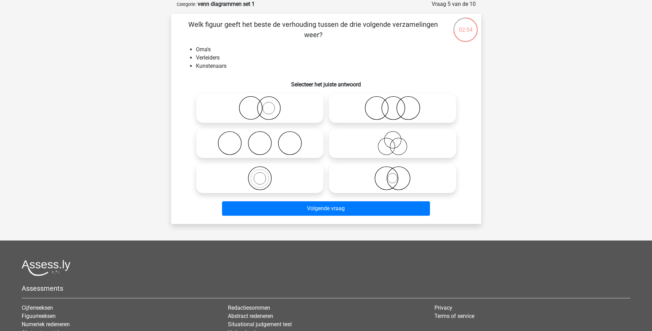
drag, startPoint x: 391, startPoint y: 142, endPoint x: 383, endPoint y: 172, distance: 31.1
click at [391, 142] on circle at bounding box center [398, 146] width 17 height 17
click at [393, 140] on input "radio" at bounding box center [395, 137] width 4 height 4
radio input "true"
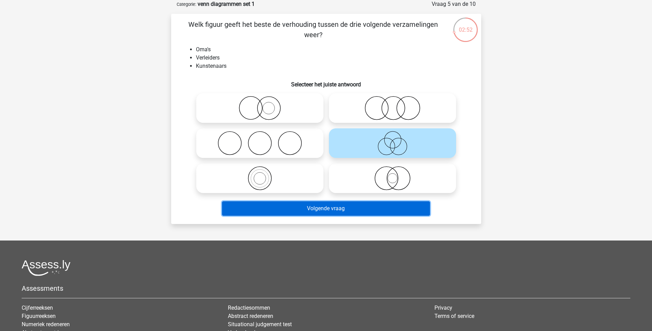
click at [364, 205] on button "Volgende vraag" at bounding box center [326, 208] width 208 height 14
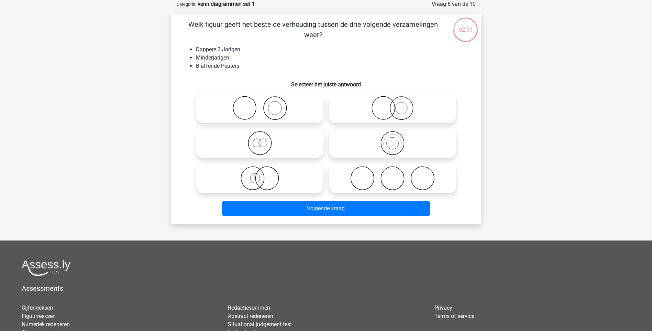
click at [267, 141] on icon at bounding box center [260, 143] width 122 height 24
click at [264, 140] on input "radio" at bounding box center [262, 137] width 4 height 4
radio input "true"
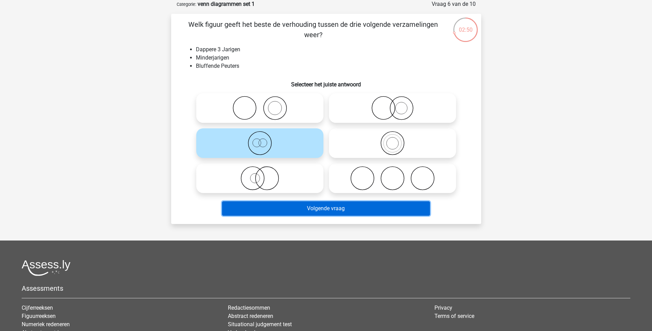
click at [292, 208] on button "Volgende vraag" at bounding box center [326, 208] width 208 height 14
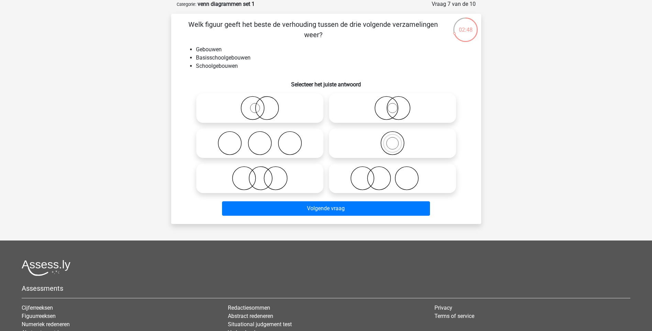
click at [271, 175] on icon at bounding box center [260, 178] width 122 height 24
click at [264, 175] on input "radio" at bounding box center [262, 172] width 4 height 4
radio input "true"
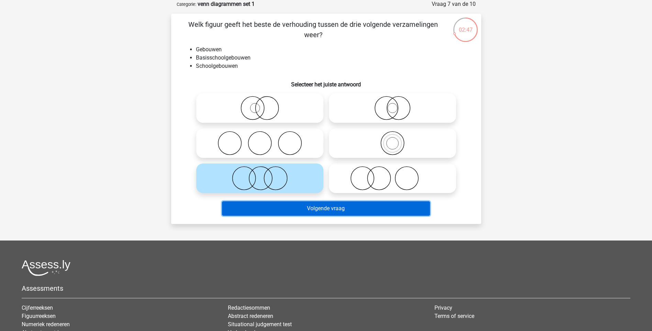
click at [291, 206] on button "Volgende vraag" at bounding box center [326, 208] width 208 height 14
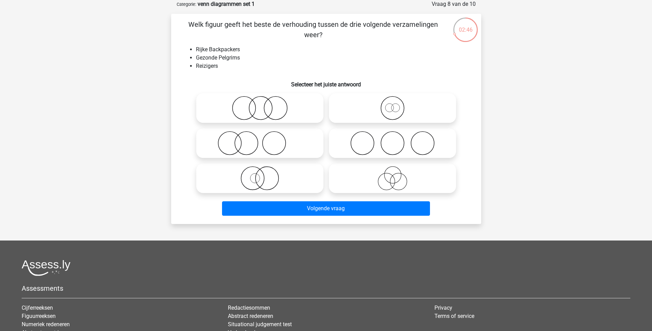
drag, startPoint x: 391, startPoint y: 176, endPoint x: 386, endPoint y: 185, distance: 10.9
click at [391, 175] on icon at bounding box center [393, 178] width 122 height 24
click at [393, 175] on input "radio" at bounding box center [395, 172] width 4 height 4
radio input "true"
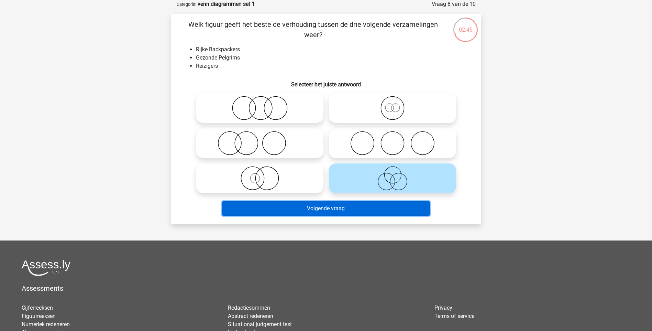
click at [373, 207] on button "Volgende vraag" at bounding box center [326, 208] width 208 height 14
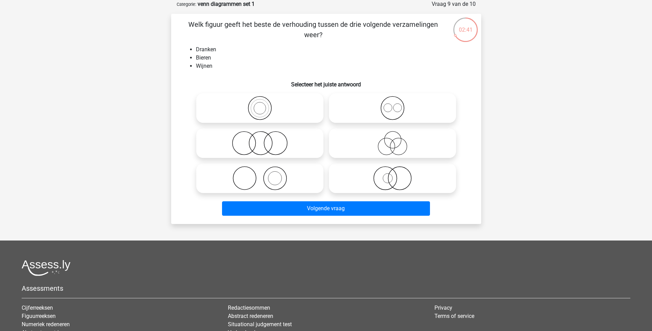
click at [273, 177] on icon at bounding box center [260, 178] width 122 height 24
click at [264, 175] on input "radio" at bounding box center [262, 172] width 4 height 4
radio input "true"
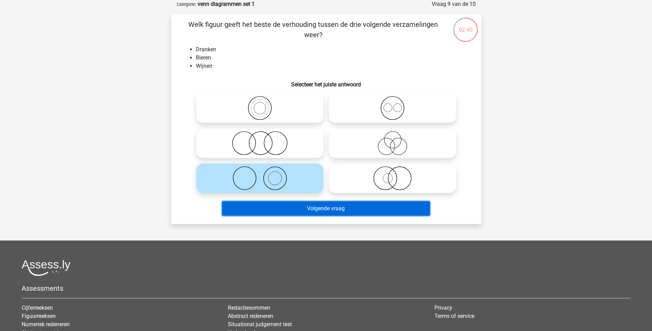
click at [303, 208] on button "Volgende vraag" at bounding box center [326, 208] width 208 height 14
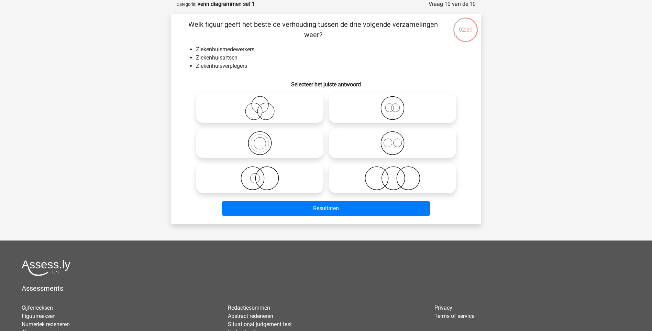
click at [264, 144] on icon at bounding box center [260, 143] width 122 height 24
click at [264, 140] on input "radio" at bounding box center [262, 137] width 4 height 4
radio input "true"
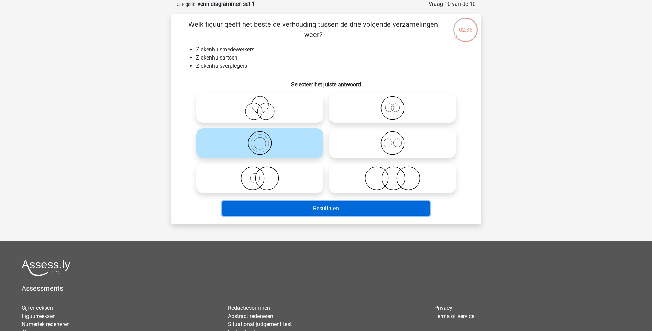
click at [298, 208] on button "Resultaten" at bounding box center [326, 208] width 208 height 14
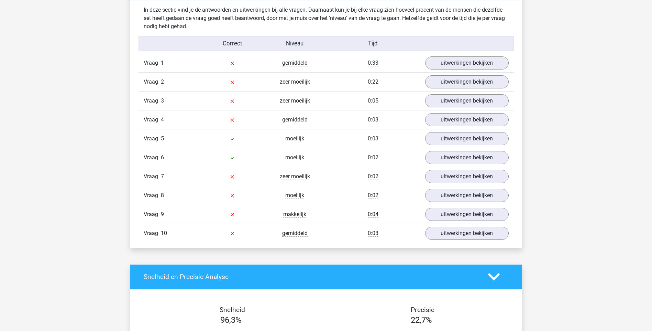
scroll to position [550, 0]
